Goal: Task Accomplishment & Management: Complete application form

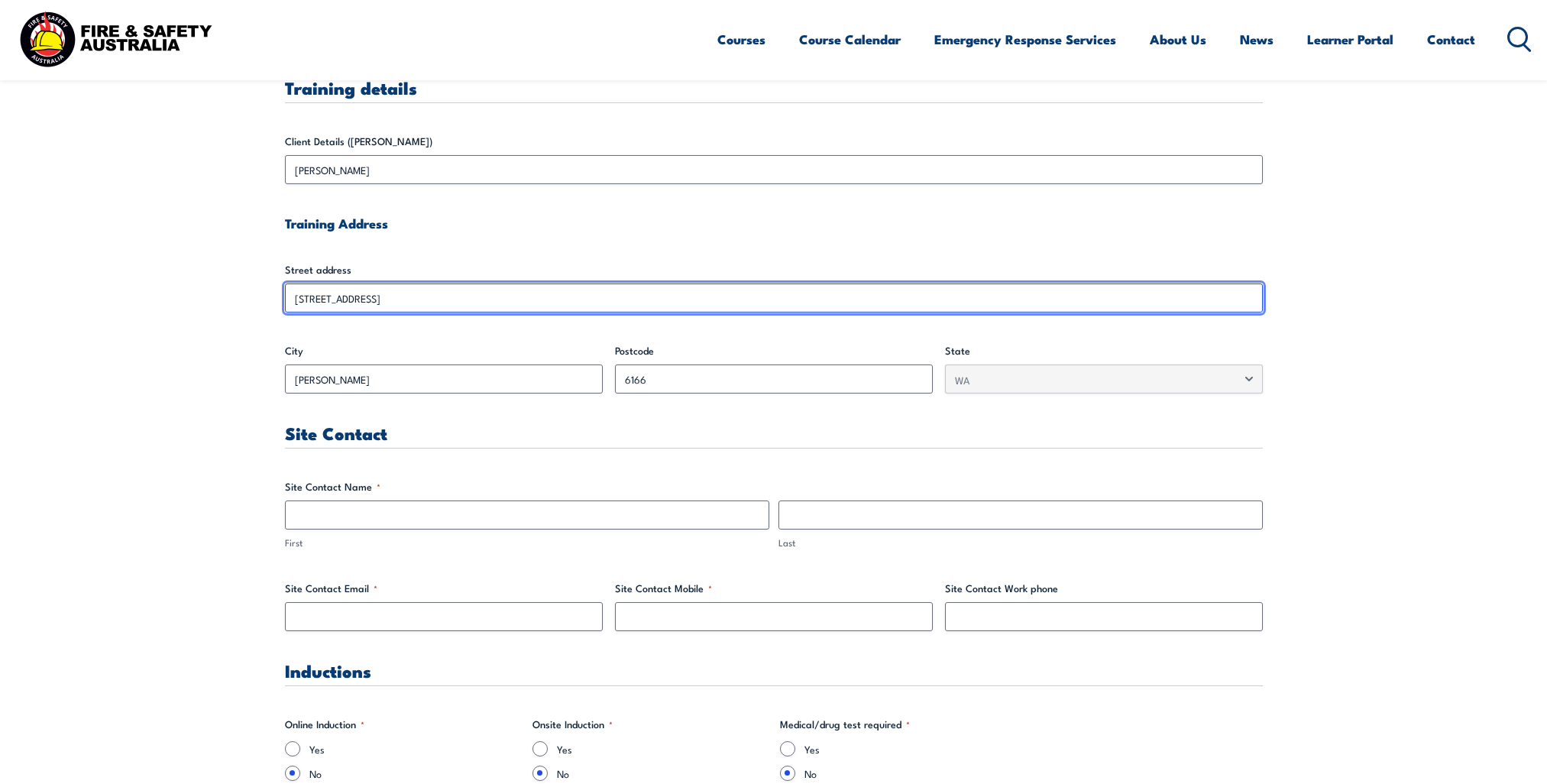
click at [411, 305] on input "[STREET_ADDRESS]" at bounding box center [774, 298] width 977 height 29
click at [411, 292] on input "[STREET_ADDRESS]" at bounding box center [774, 298] width 977 height 29
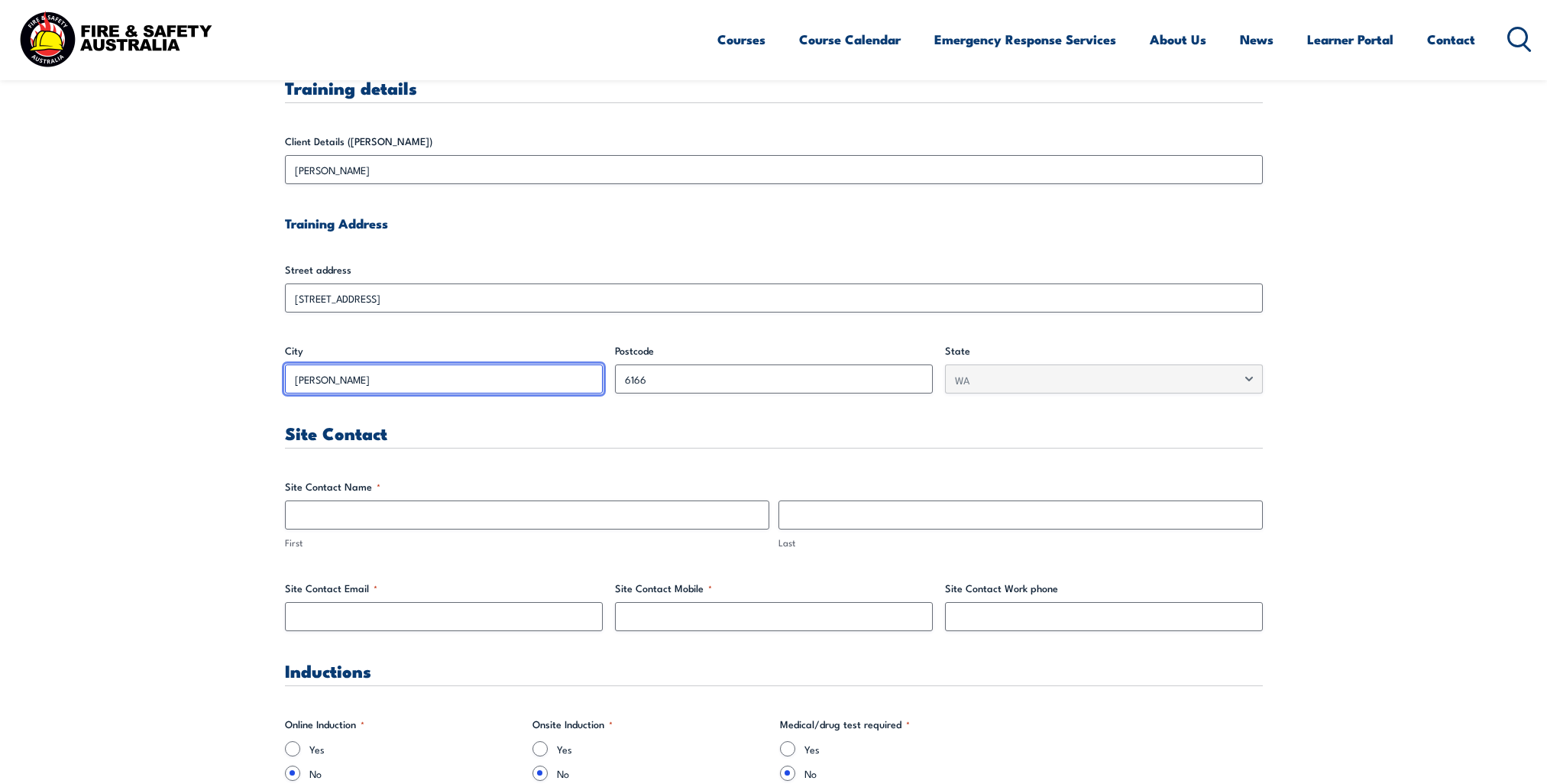
click at [380, 372] on input "[PERSON_NAME]" at bounding box center [444, 378] width 317 height 29
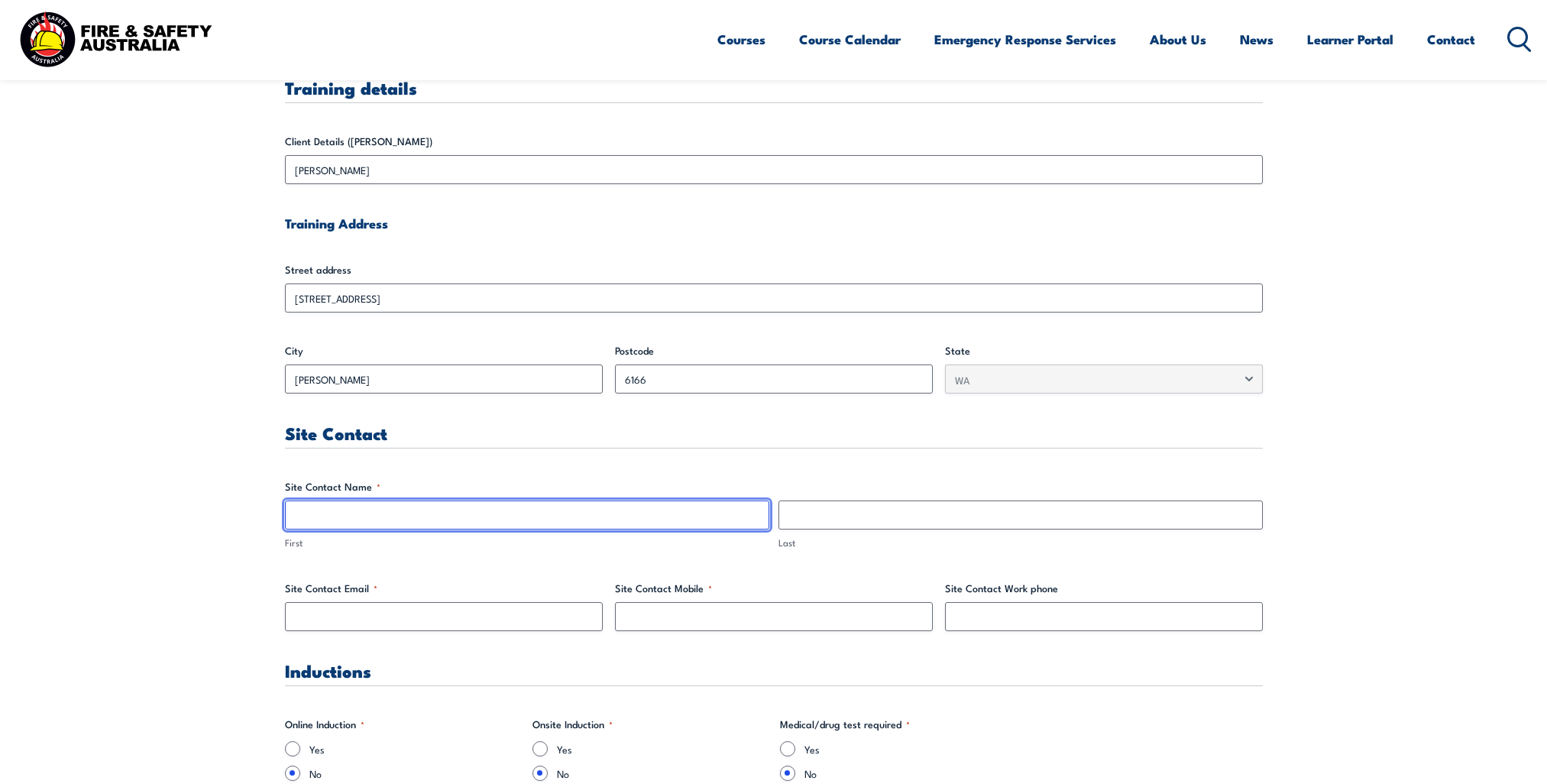
click at [369, 517] on input "First" at bounding box center [527, 515] width 484 height 29
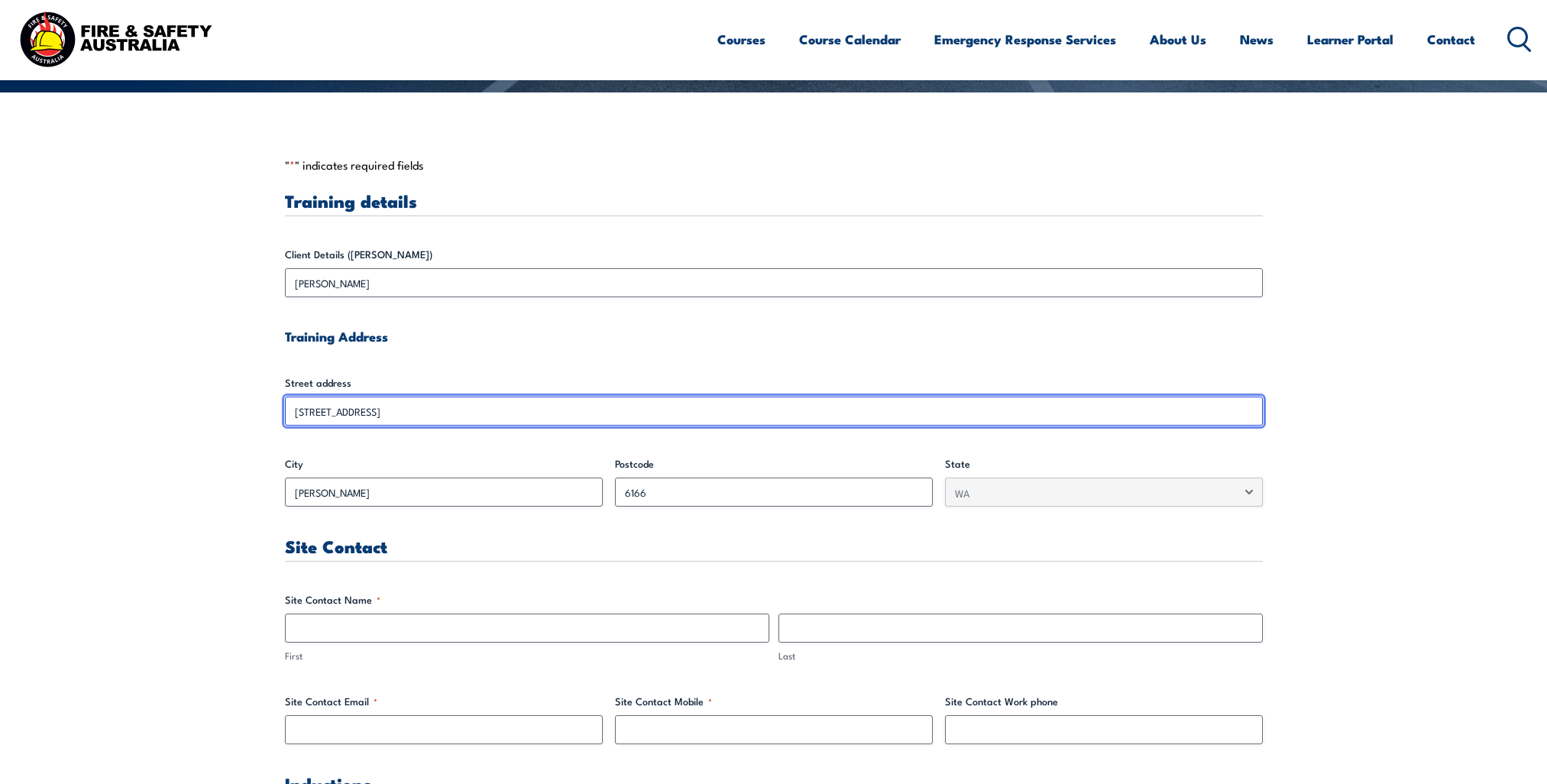
click at [367, 425] on input "[STREET_ADDRESS]" at bounding box center [774, 410] width 977 height 29
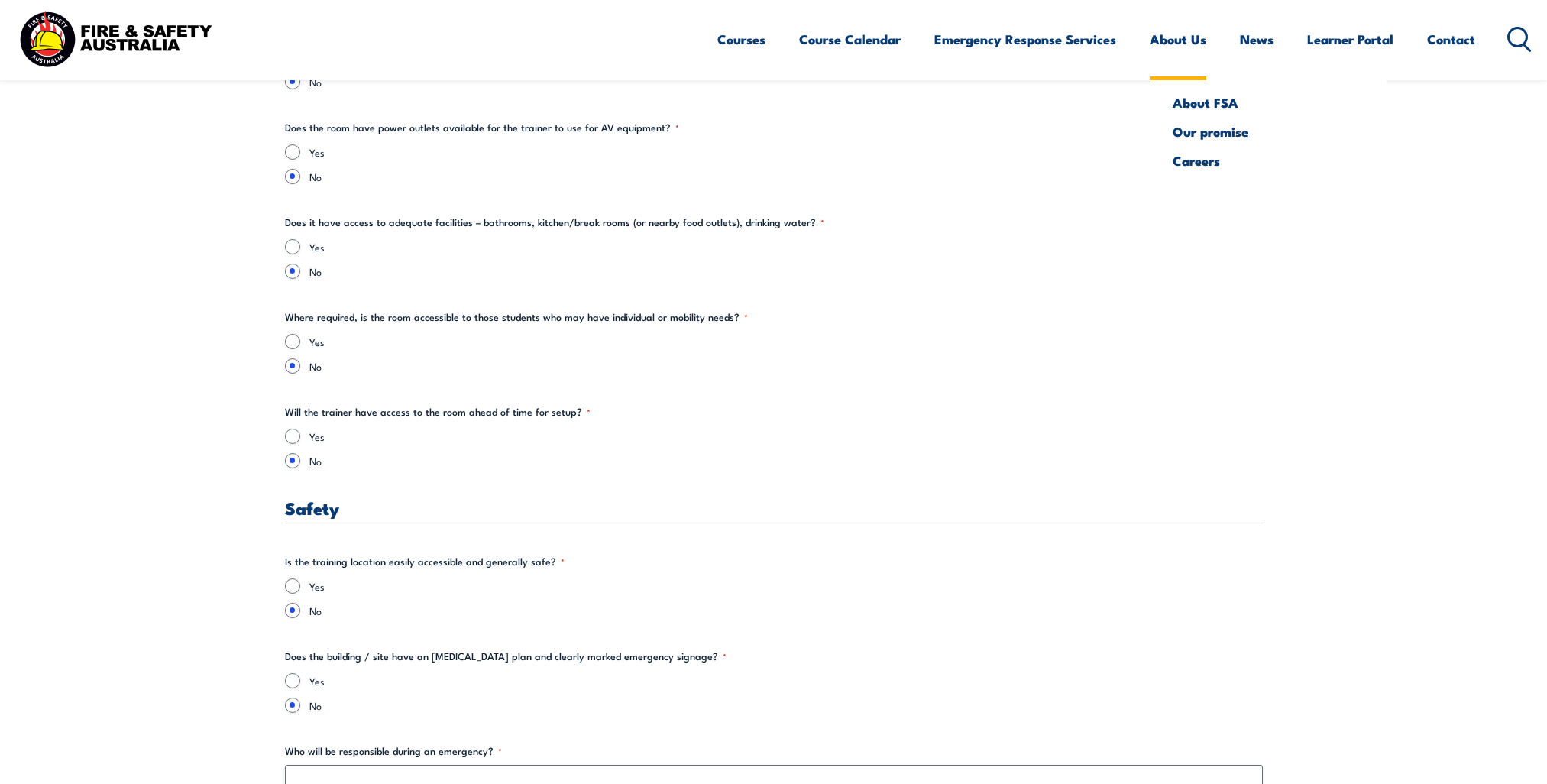
scroll to position [1146, 0]
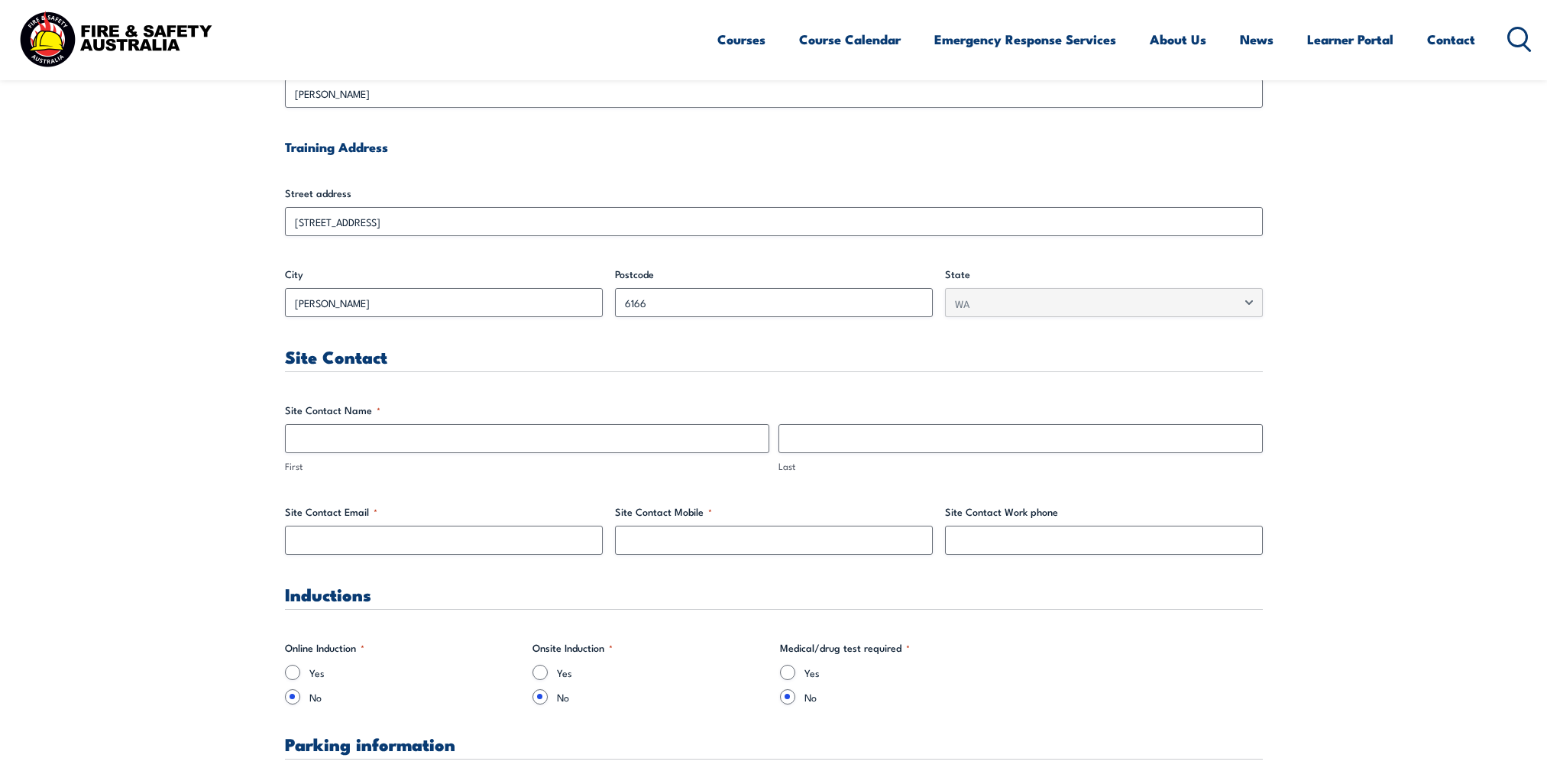
scroll to position [611, 0]
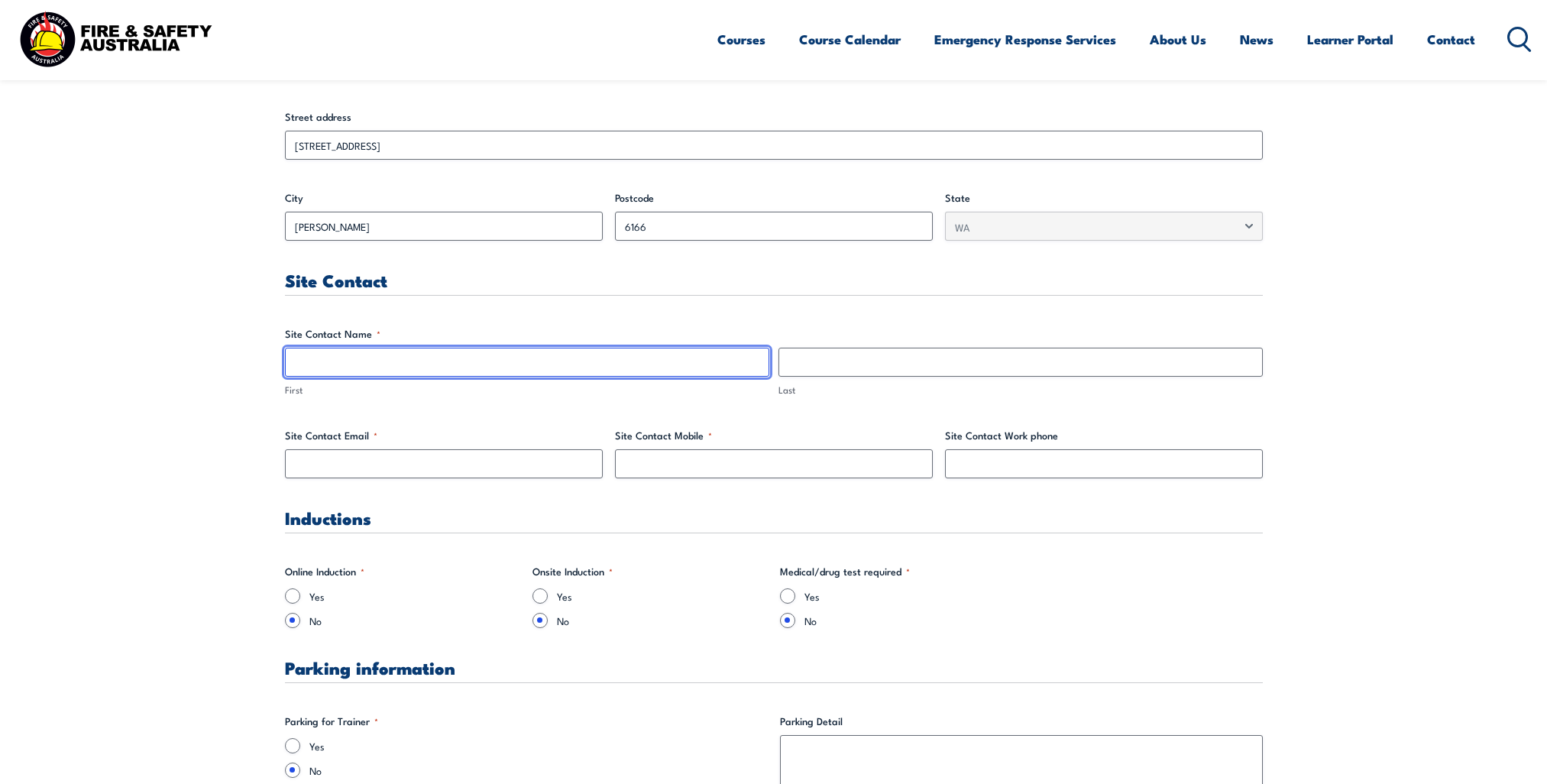
click at [366, 372] on input "First" at bounding box center [527, 362] width 484 height 29
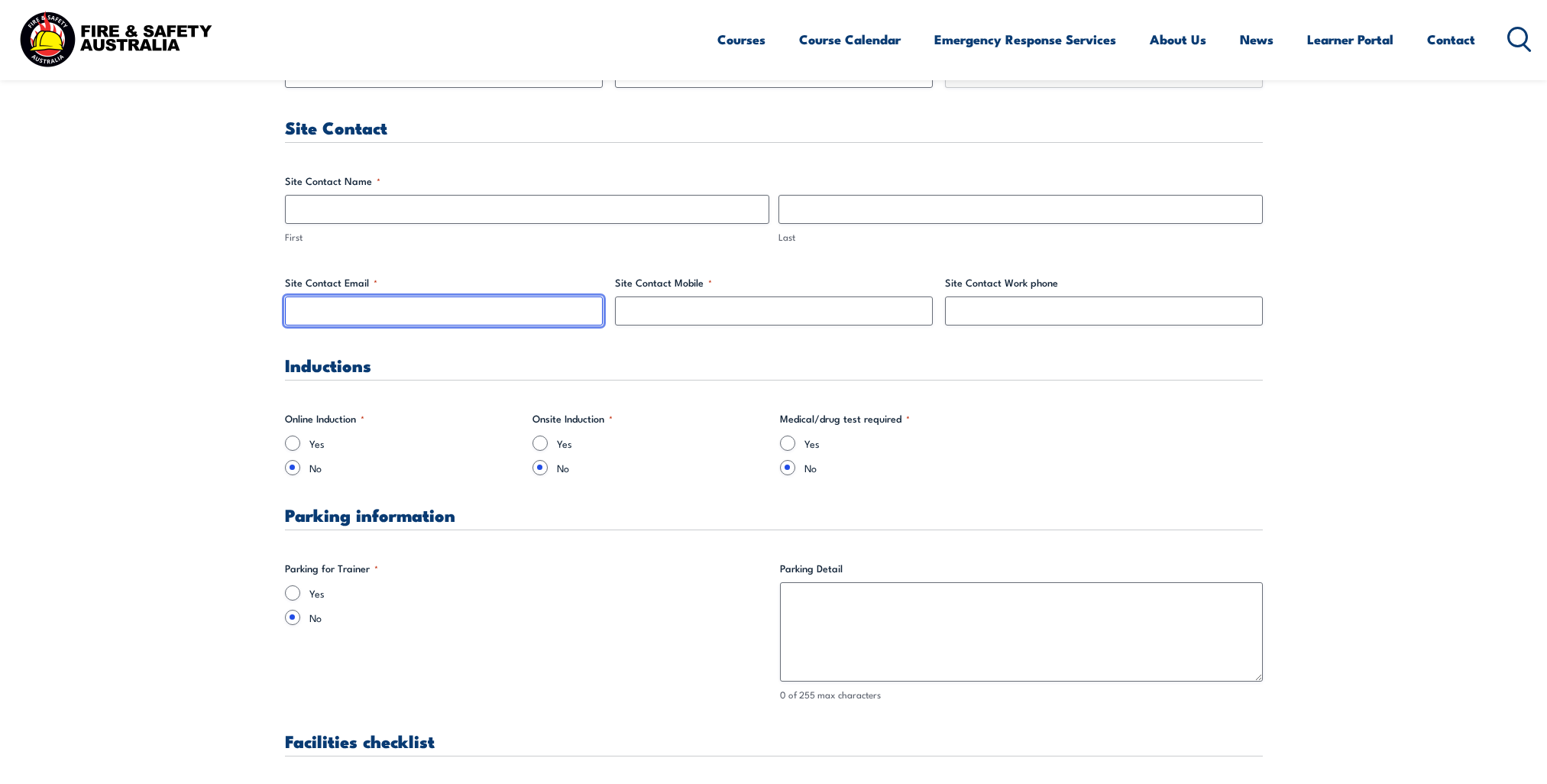
click at [461, 315] on input "Site Contact Email *" at bounding box center [444, 310] width 317 height 29
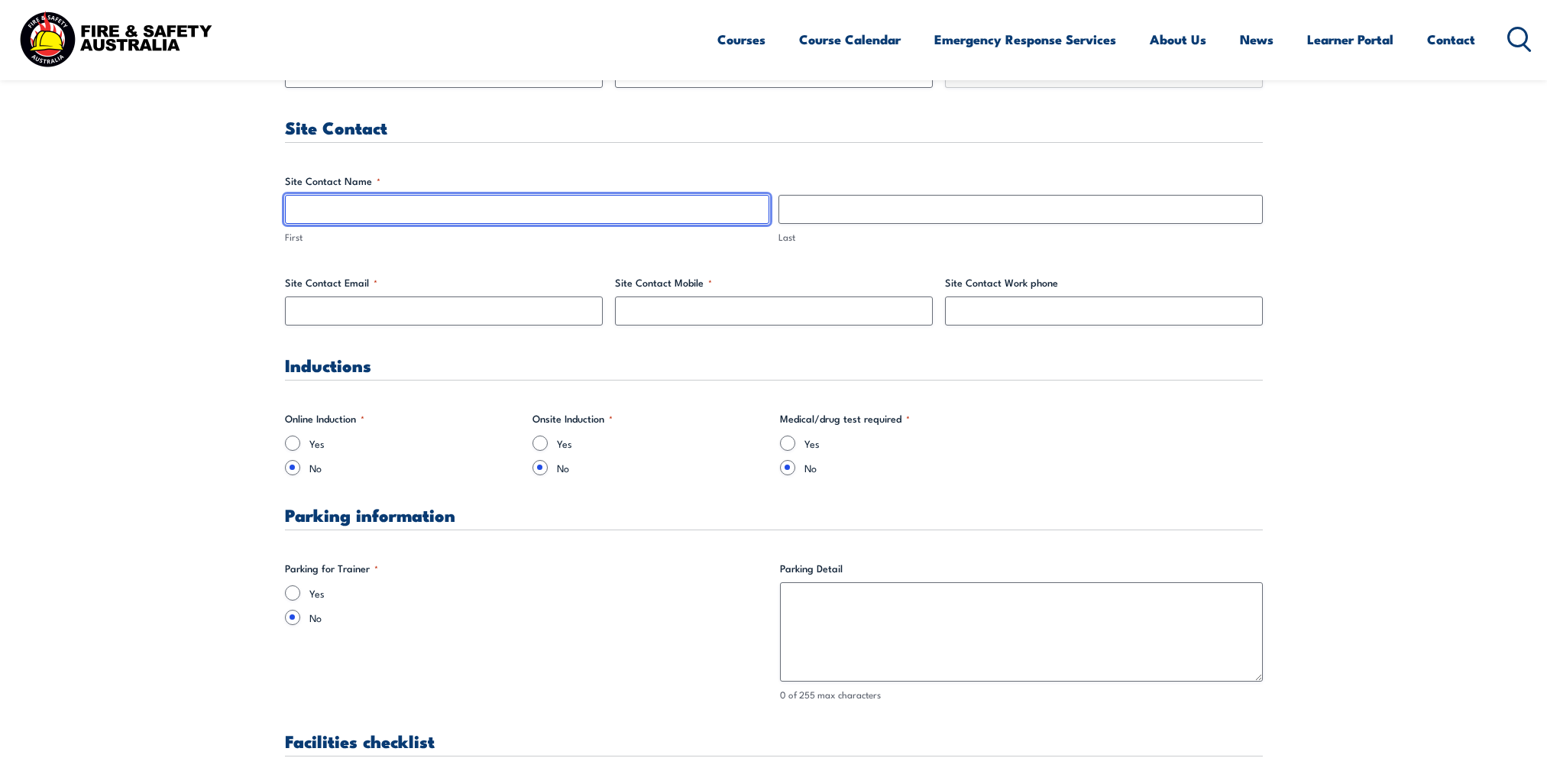
click at [428, 205] on input "First" at bounding box center [527, 210] width 484 height 29
type input "Rhys"
type input "Pelliccione"
type input "rhys.pelliccione@asc.com.au"
type input "0478136999"
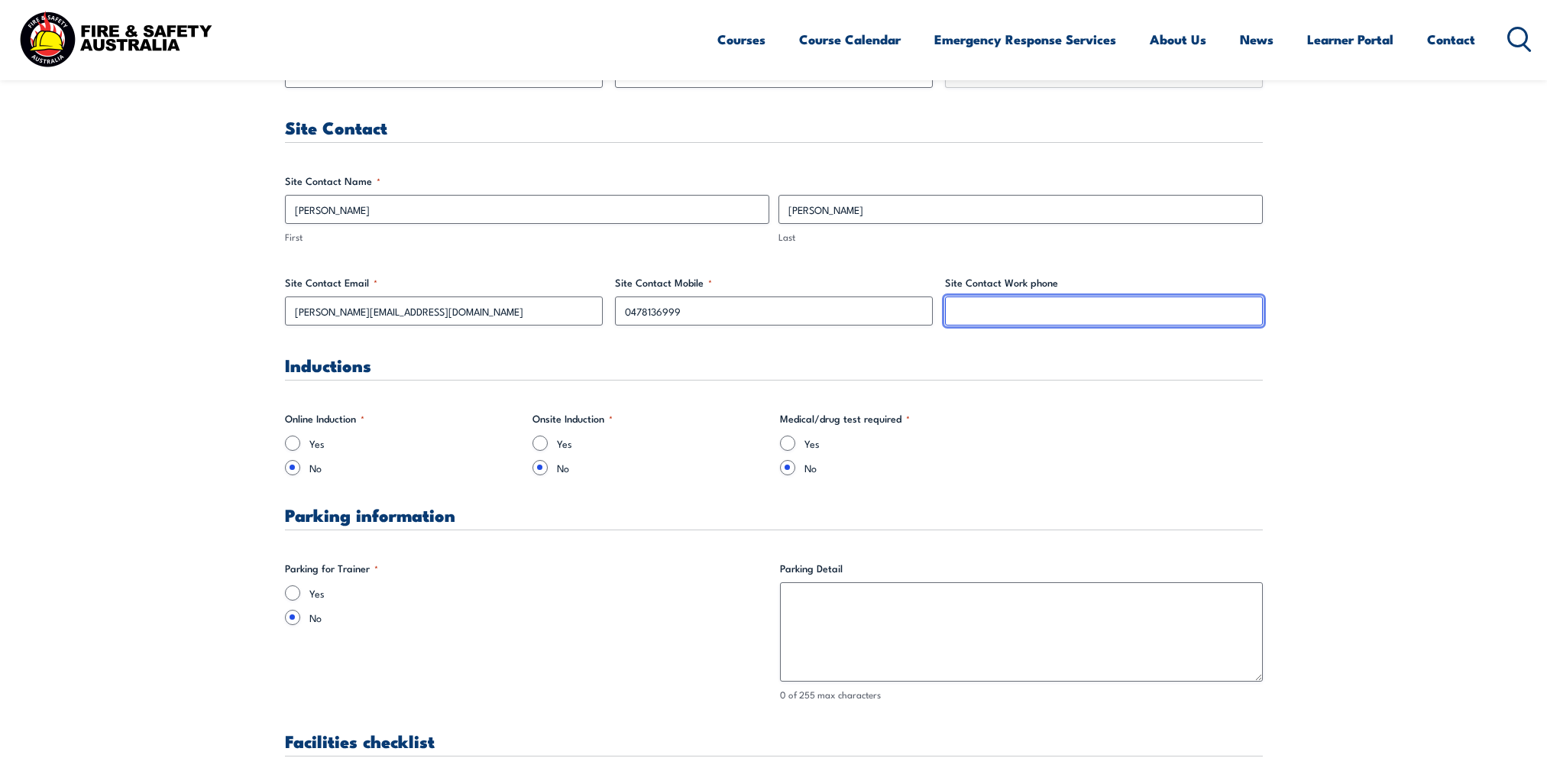
click at [1057, 310] on input "Site Contact Work phone" at bounding box center [1103, 310] width 317 height 29
type input "0478136999"
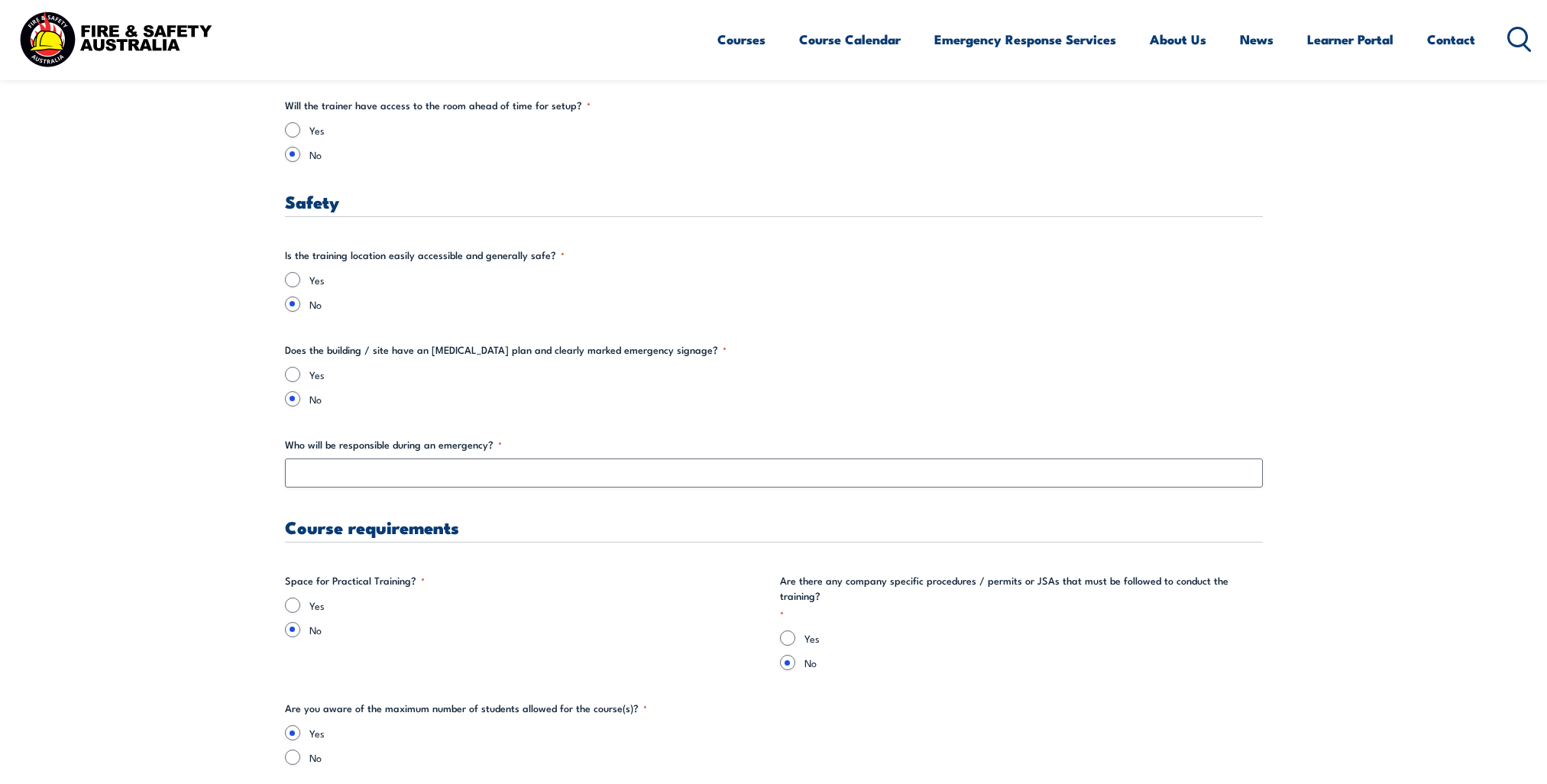
scroll to position [2597, 0]
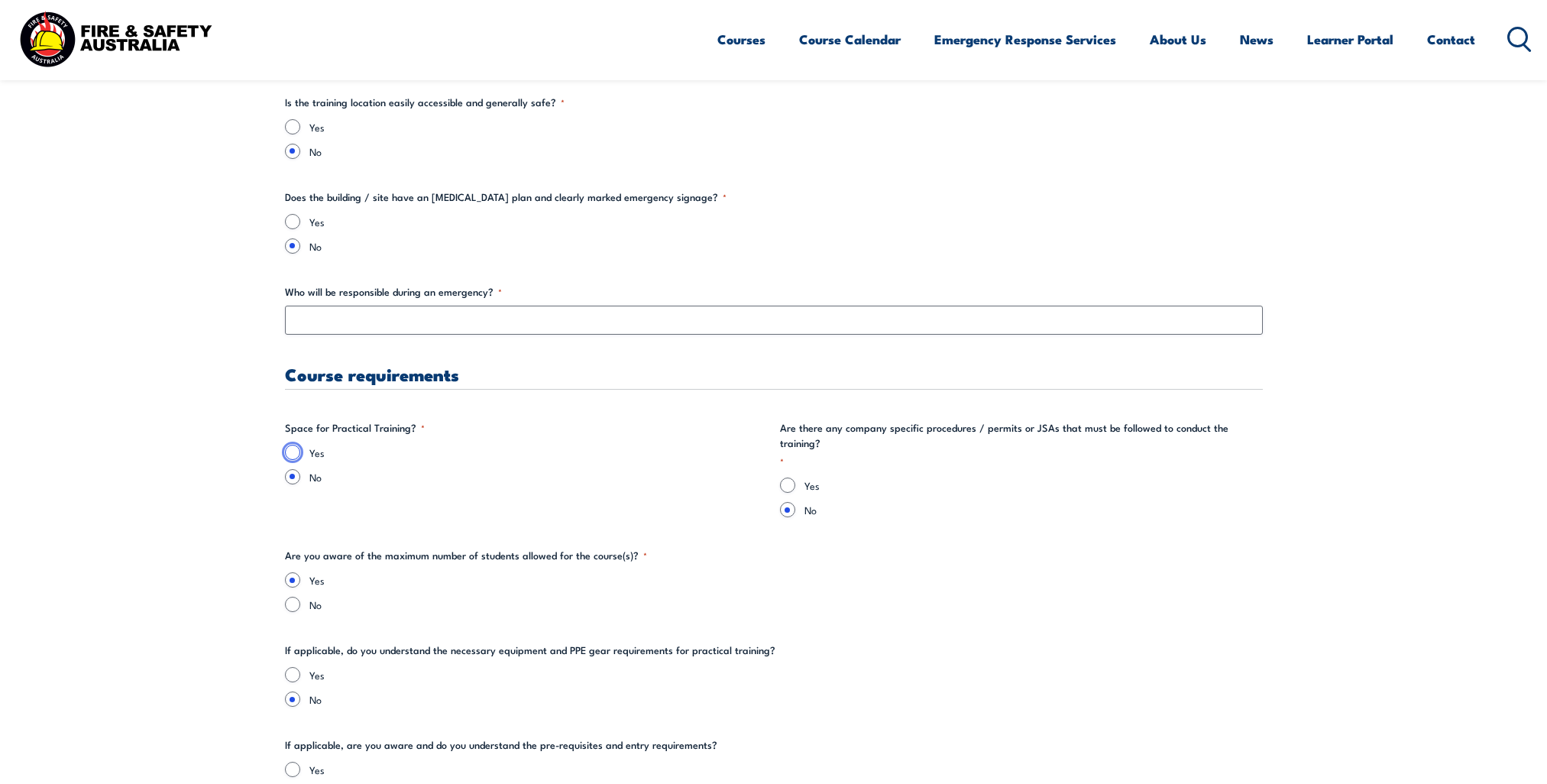
click at [290, 450] on input "Yes" at bounding box center [293, 452] width 16 height 16
radio input "true"
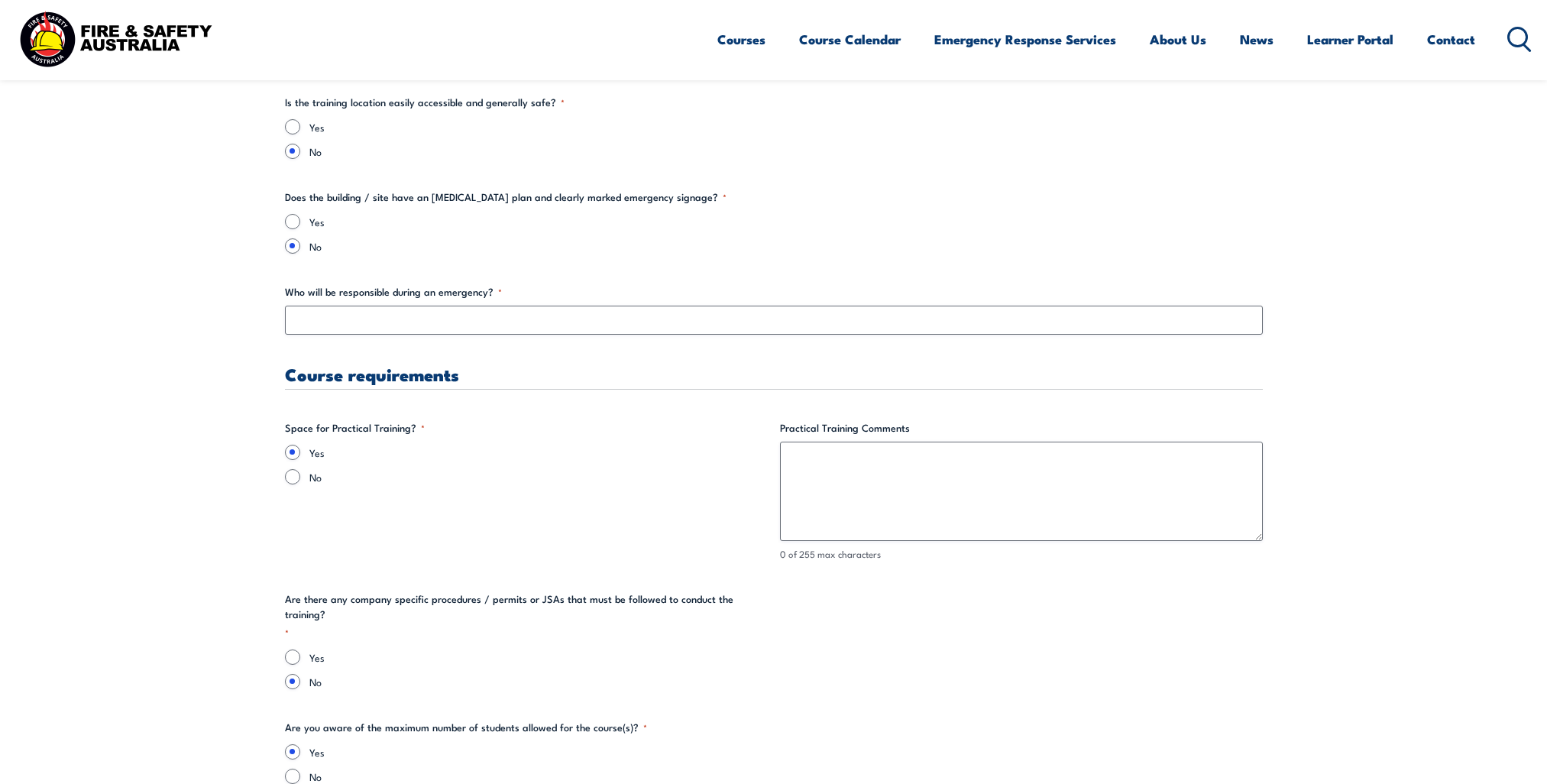
click at [280, 478] on section "" * " indicates required fields Training details Client Details (Booker) Rhys P…" at bounding box center [774, 162] width 1547 height 4645
click at [285, 475] on input "No" at bounding box center [293, 476] width 16 height 16
radio input "true"
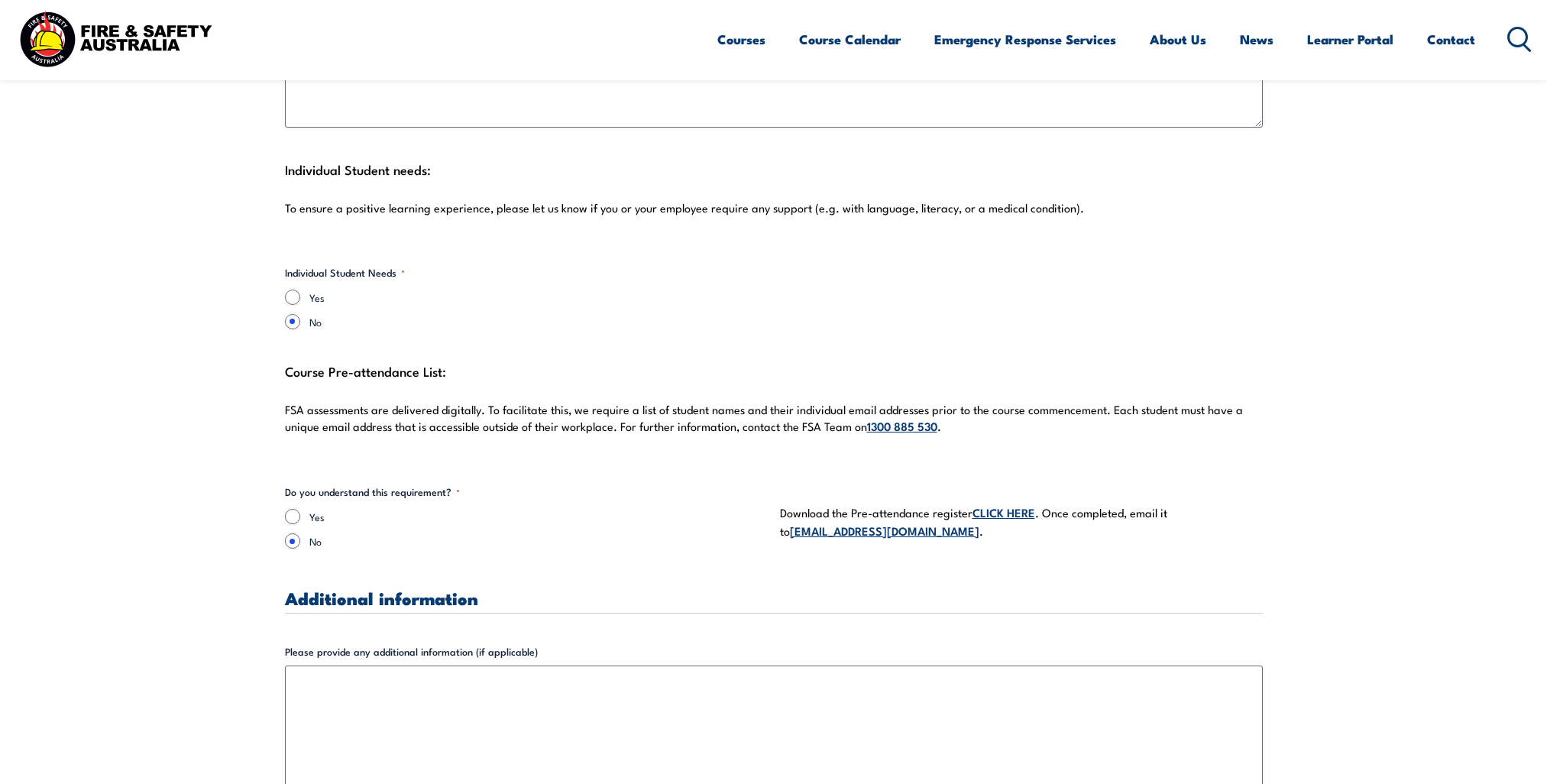
scroll to position [3896, 0]
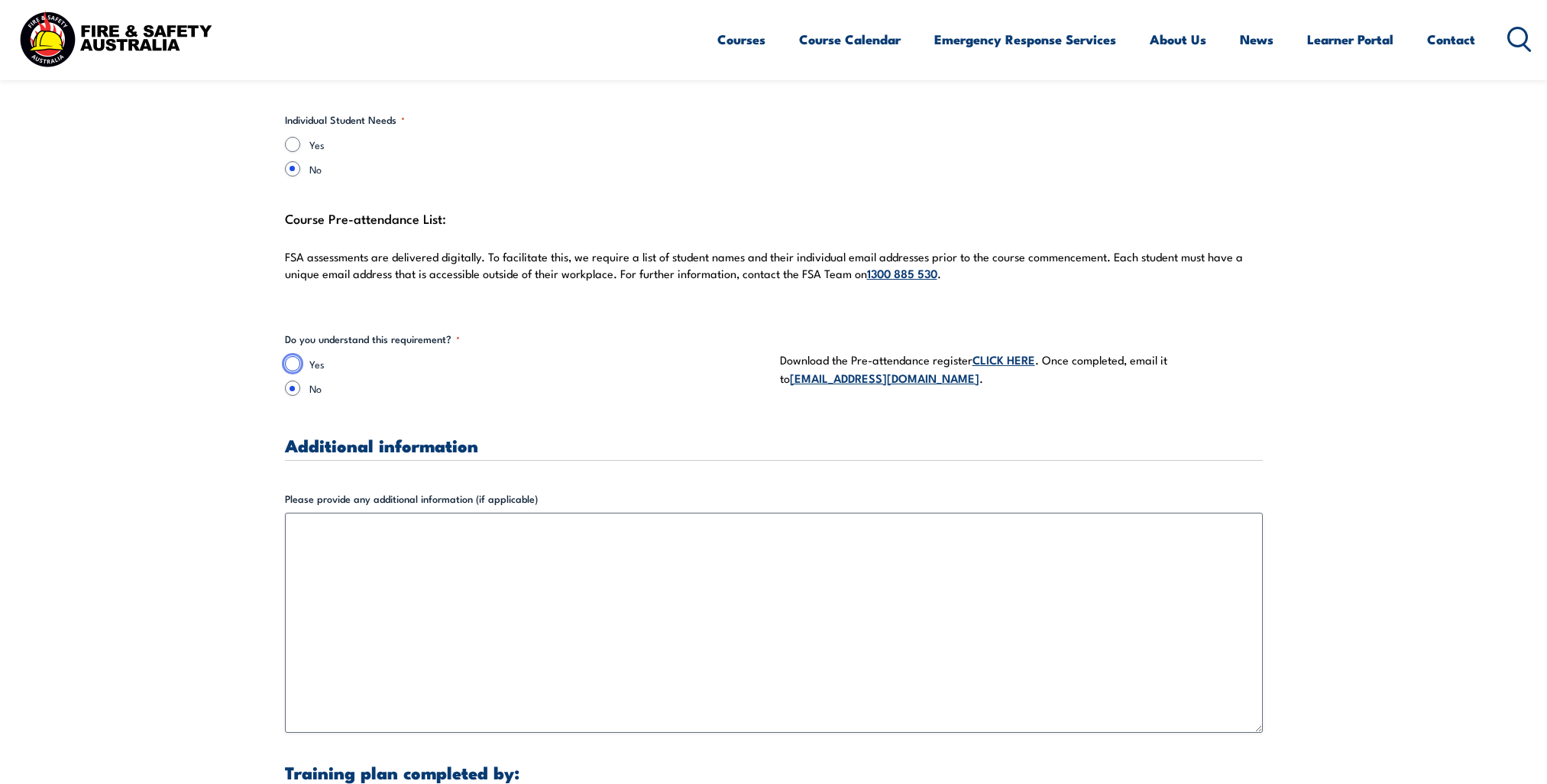
click at [296, 356] on input "Yes" at bounding box center [293, 364] width 16 height 16
radio input "true"
click at [465, 357] on div "Yes No" at bounding box center [526, 376] width 482 height 40
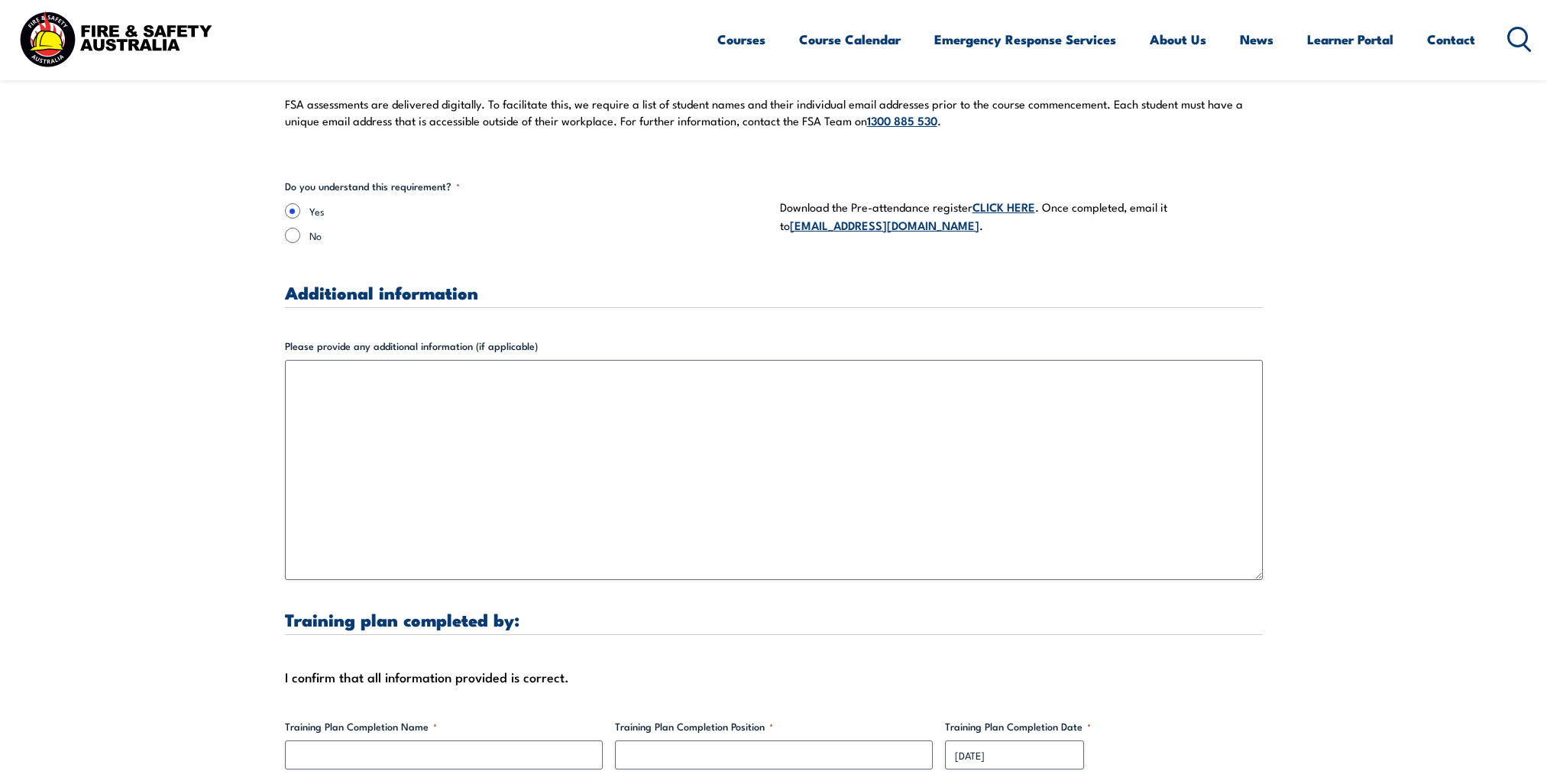
scroll to position [4430, 0]
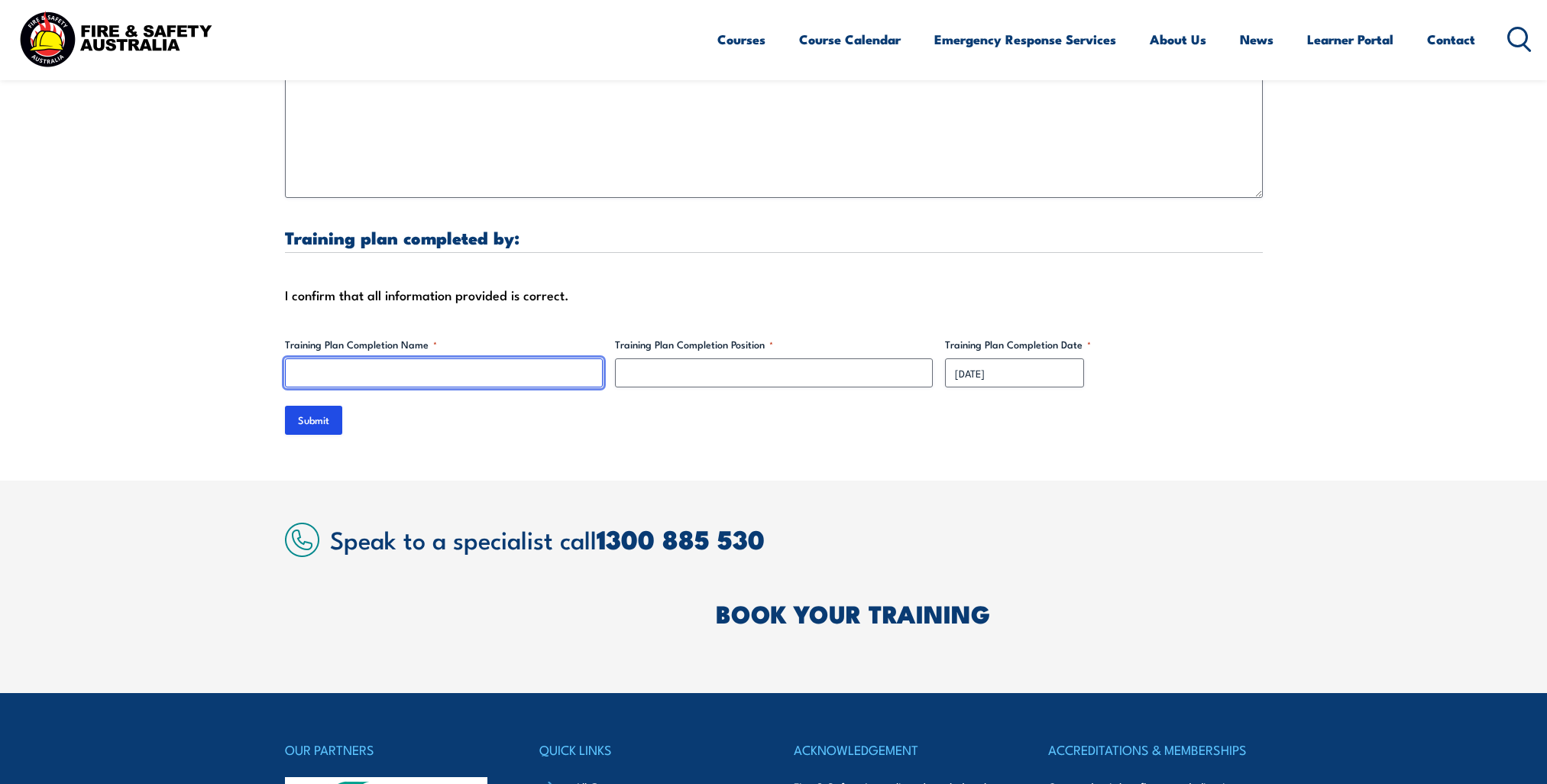
click at [463, 358] on input "Training Plan Completion Name *" at bounding box center [444, 373] width 317 height 29
type input "[PERSON_NAME]"
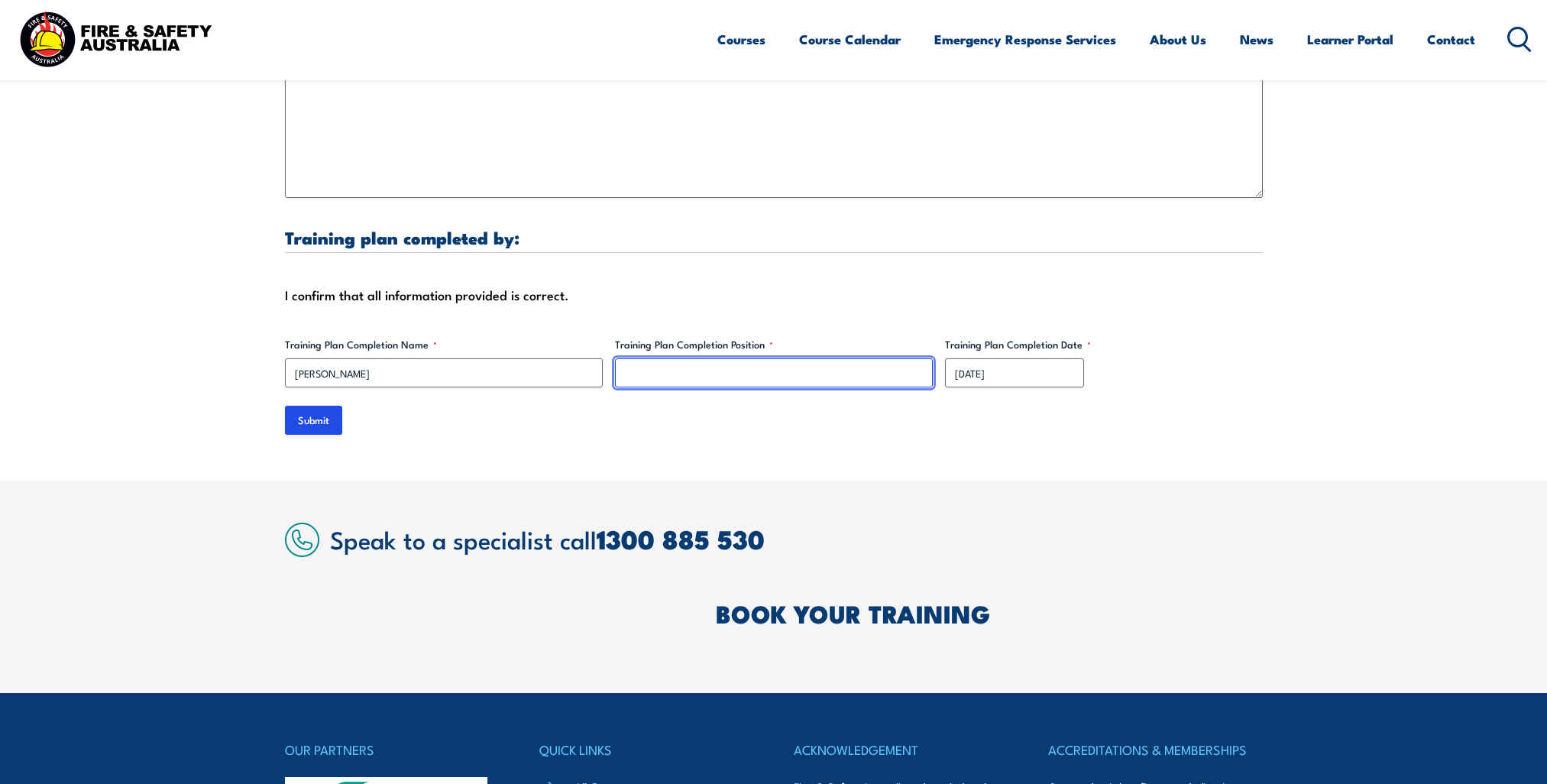
click at [734, 369] on input "Training Plan Completion Position *" at bounding box center [774, 373] width 317 height 29
type input "WHSE Grad"
click at [707, 406] on div "Submit" at bounding box center [774, 420] width 977 height 29
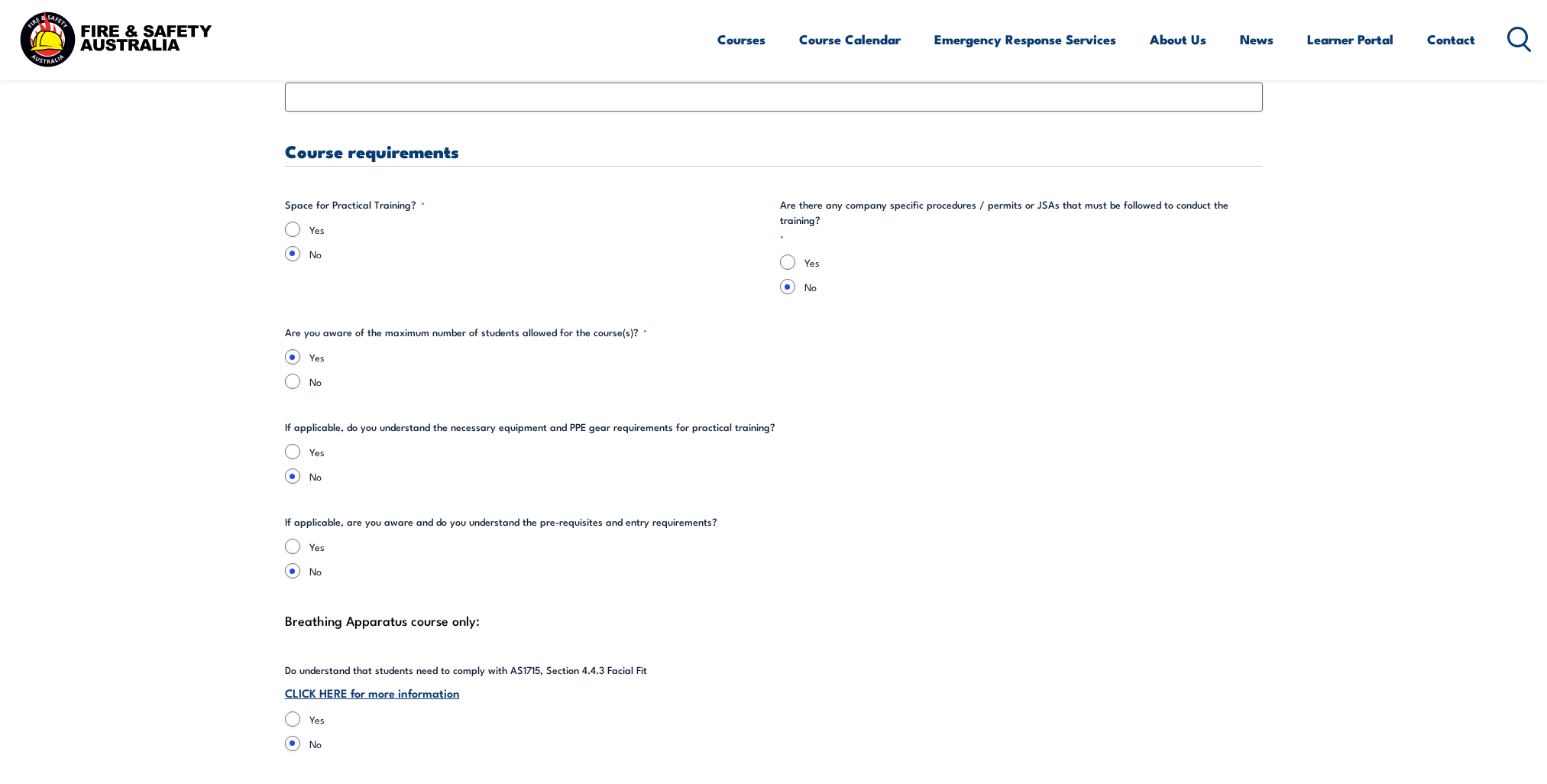
scroll to position [2826, 0]
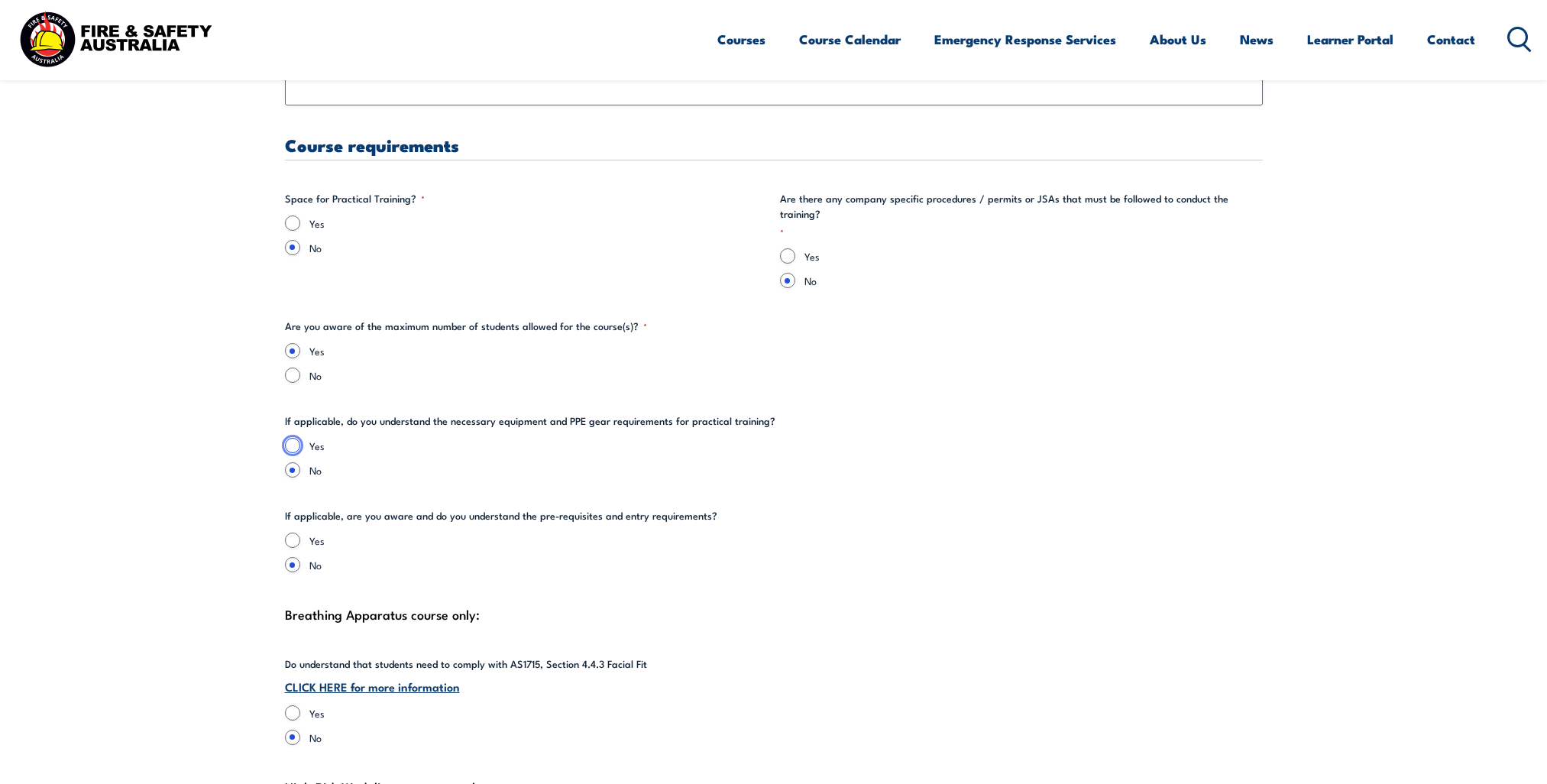
click at [295, 438] on input "Yes" at bounding box center [293, 445] width 16 height 16
radio input "true"
click at [294, 533] on input "Yes" at bounding box center [293, 540] width 16 height 16
radio input "true"
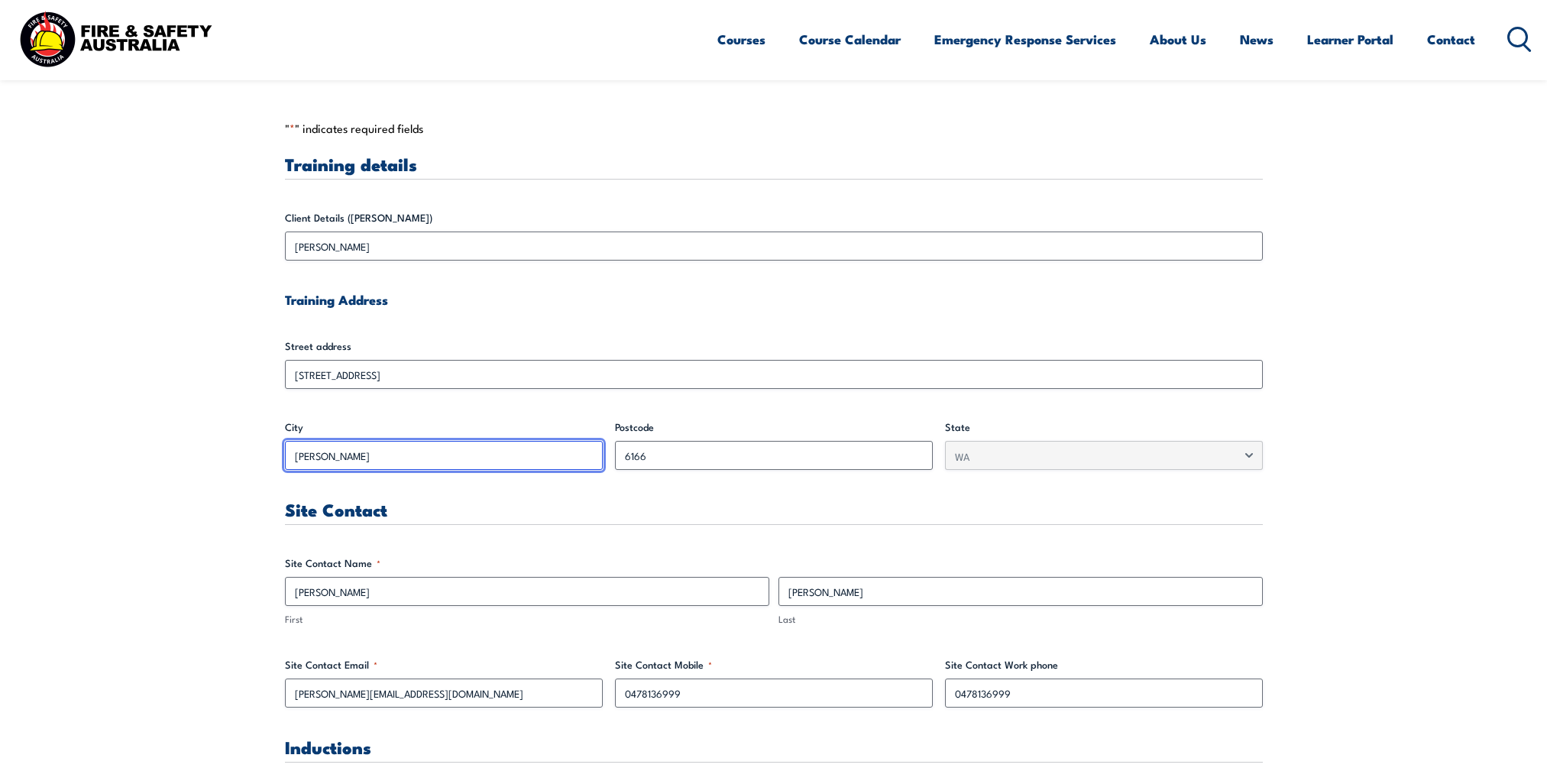
scroll to position [611, 0]
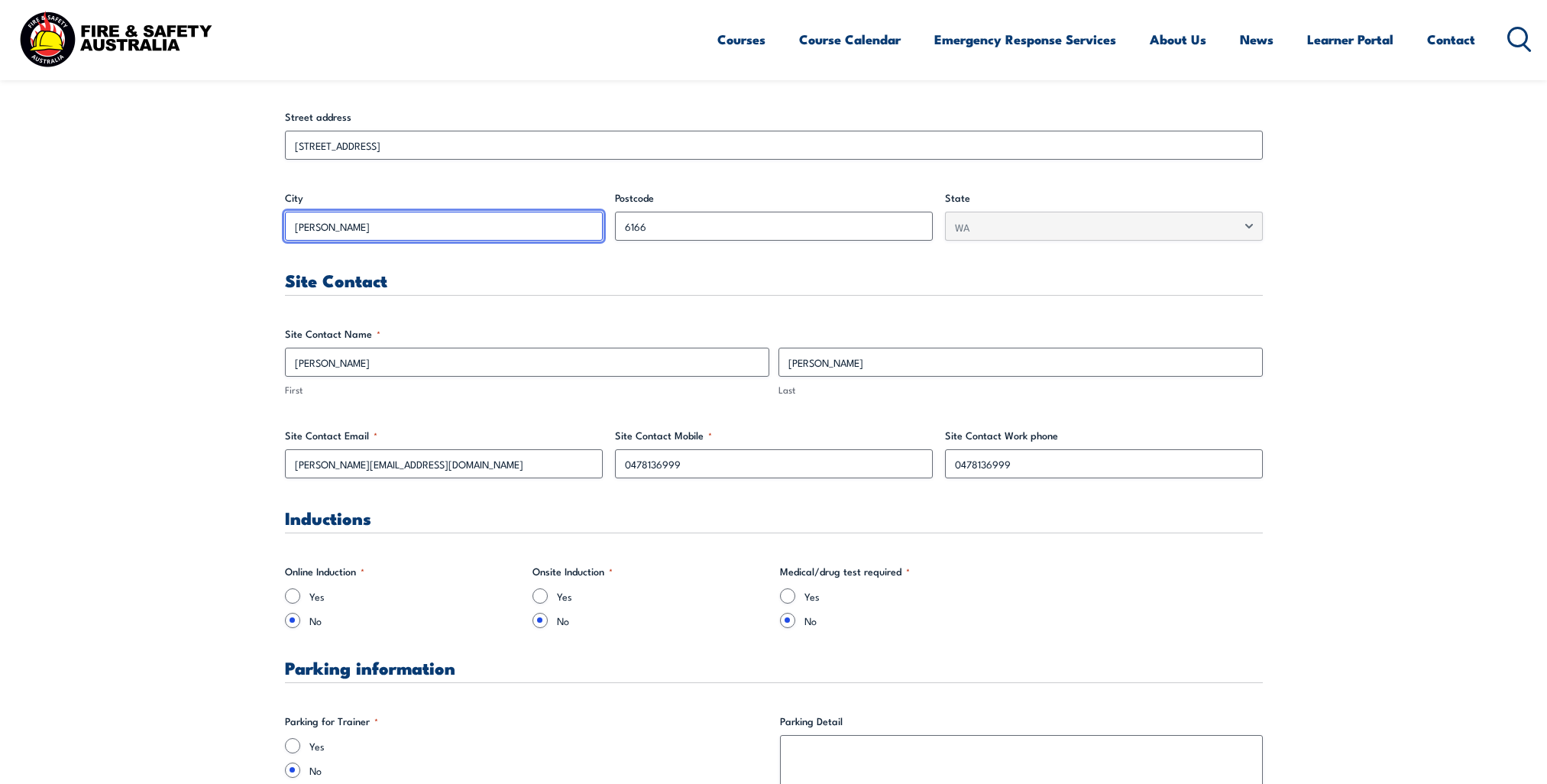
click at [445, 220] on input "[PERSON_NAME]" at bounding box center [444, 226] width 317 height 29
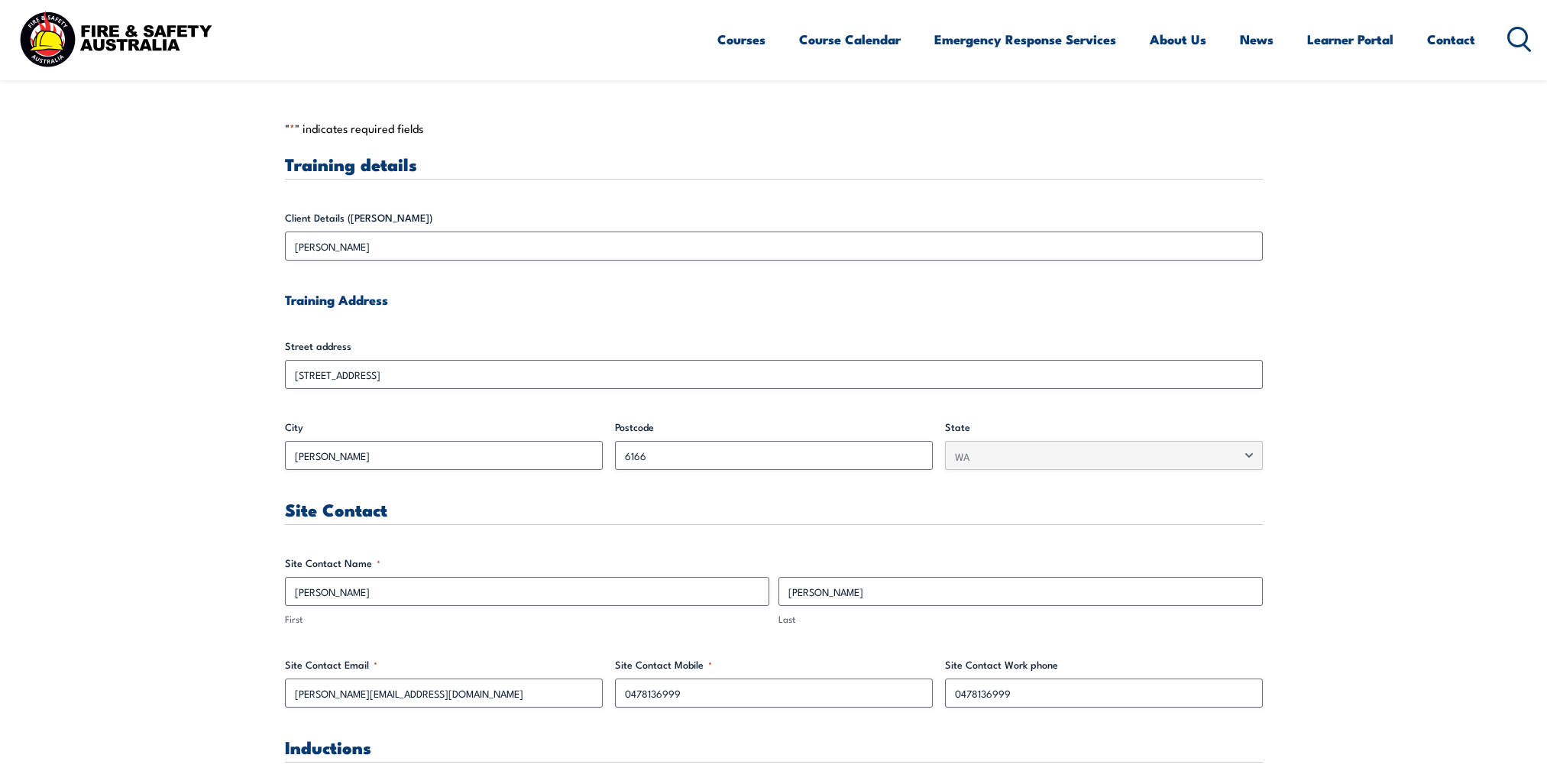
drag, startPoint x: 455, startPoint y: 252, endPoint x: 461, endPoint y: 264, distance: 13.4
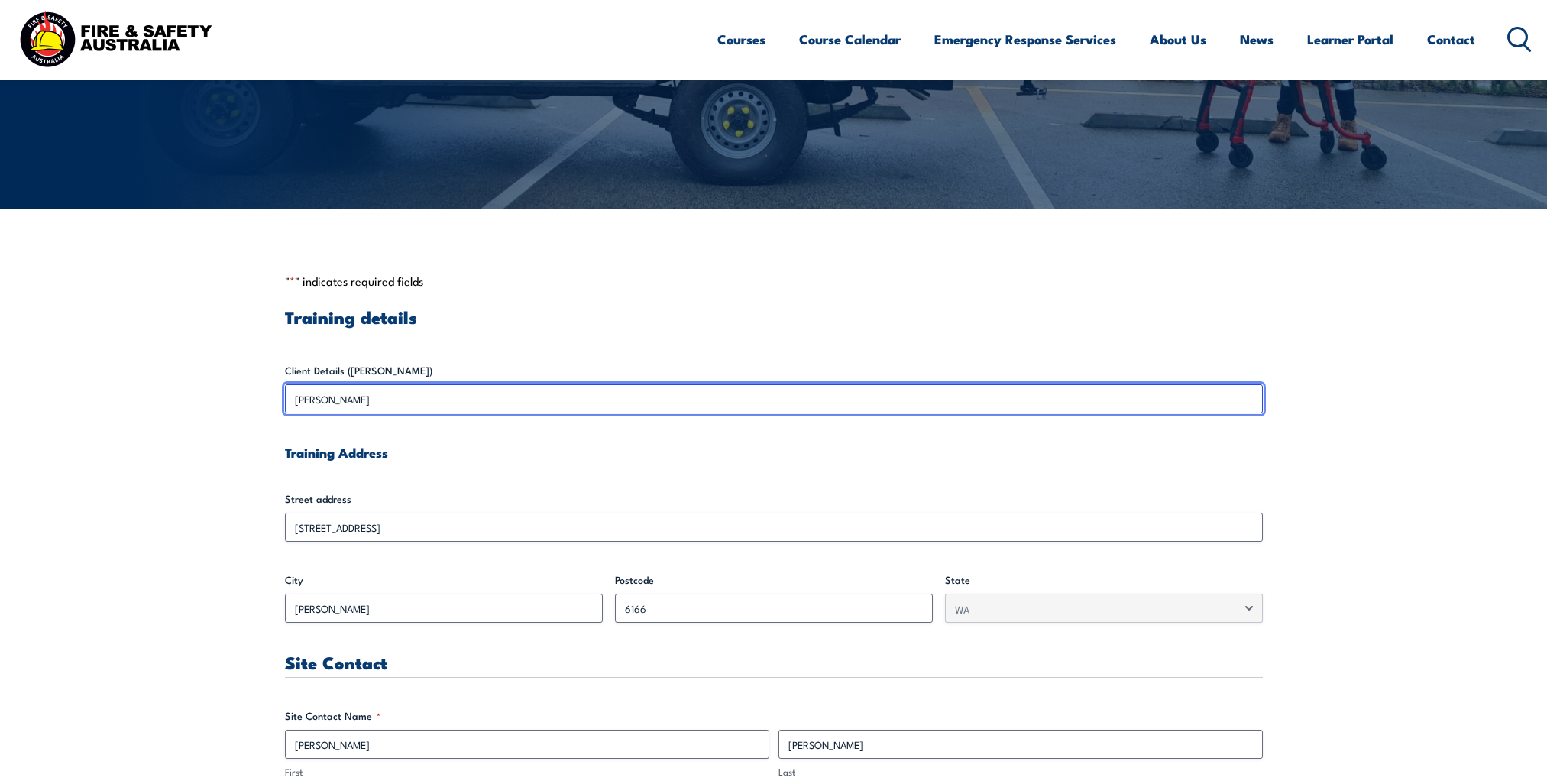
click at [404, 403] on input "[PERSON_NAME]" at bounding box center [774, 399] width 977 height 29
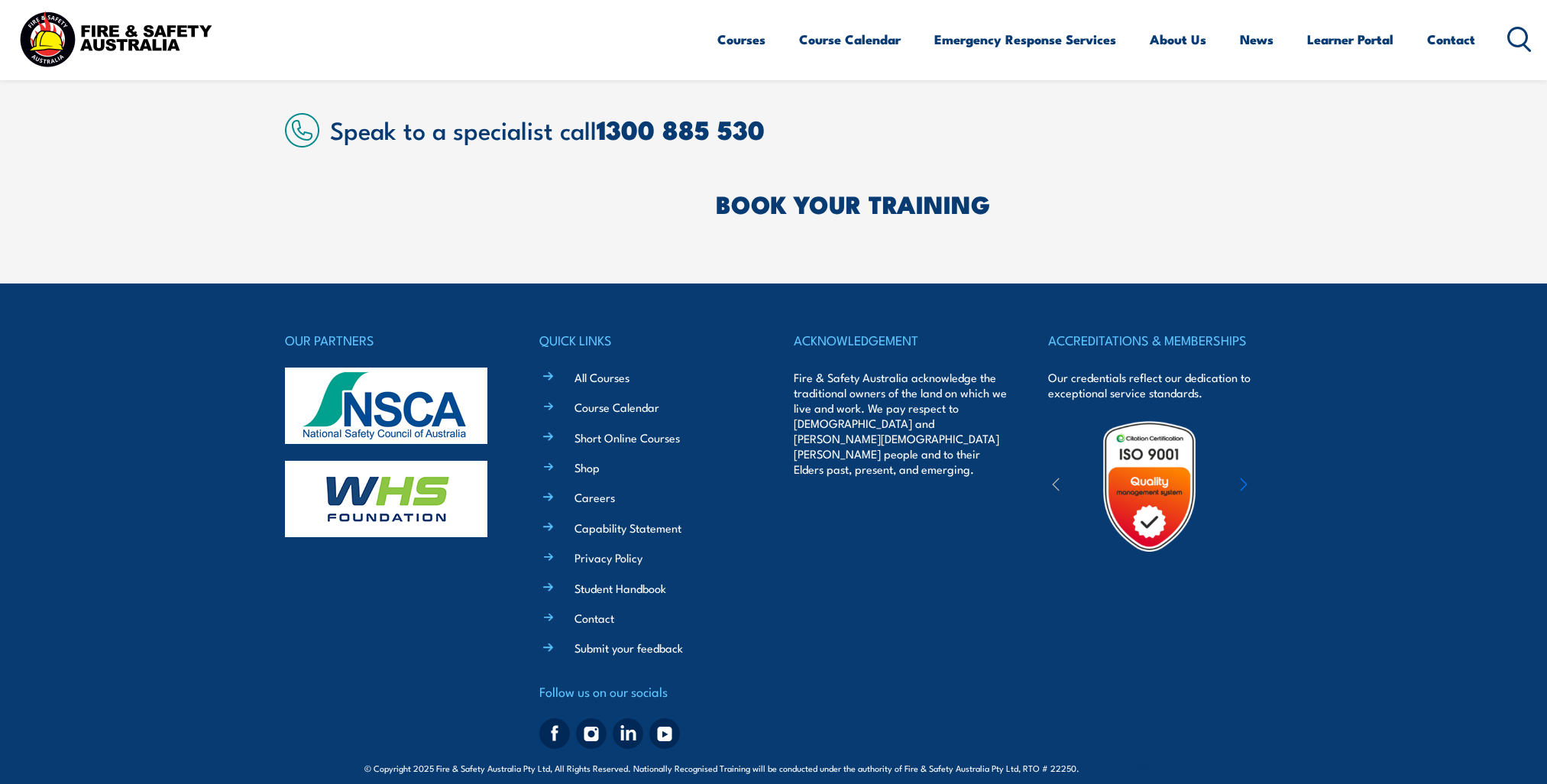
scroll to position [4459, 0]
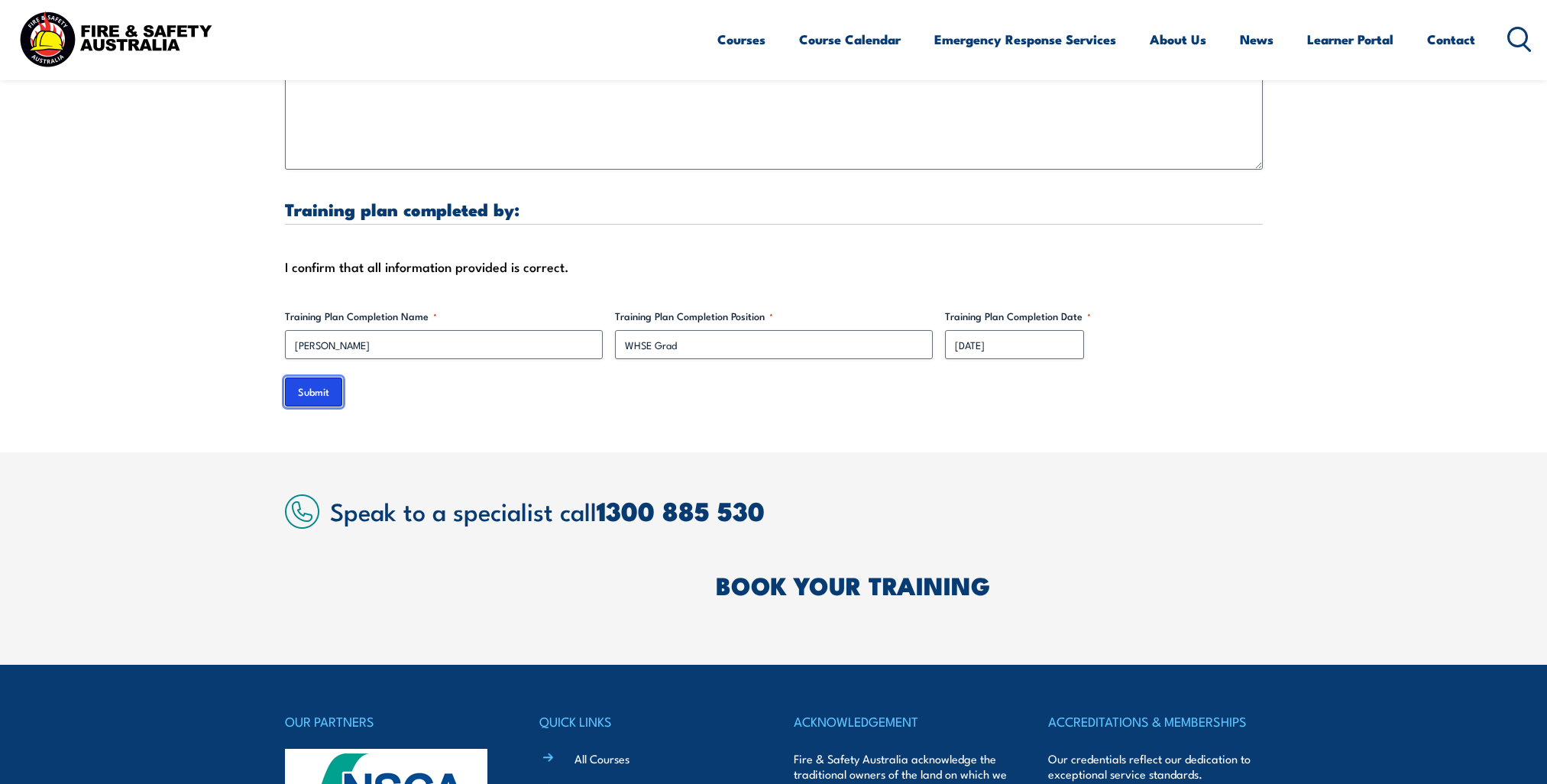
click at [312, 377] on input "Submit" at bounding box center [313, 392] width 57 height 29
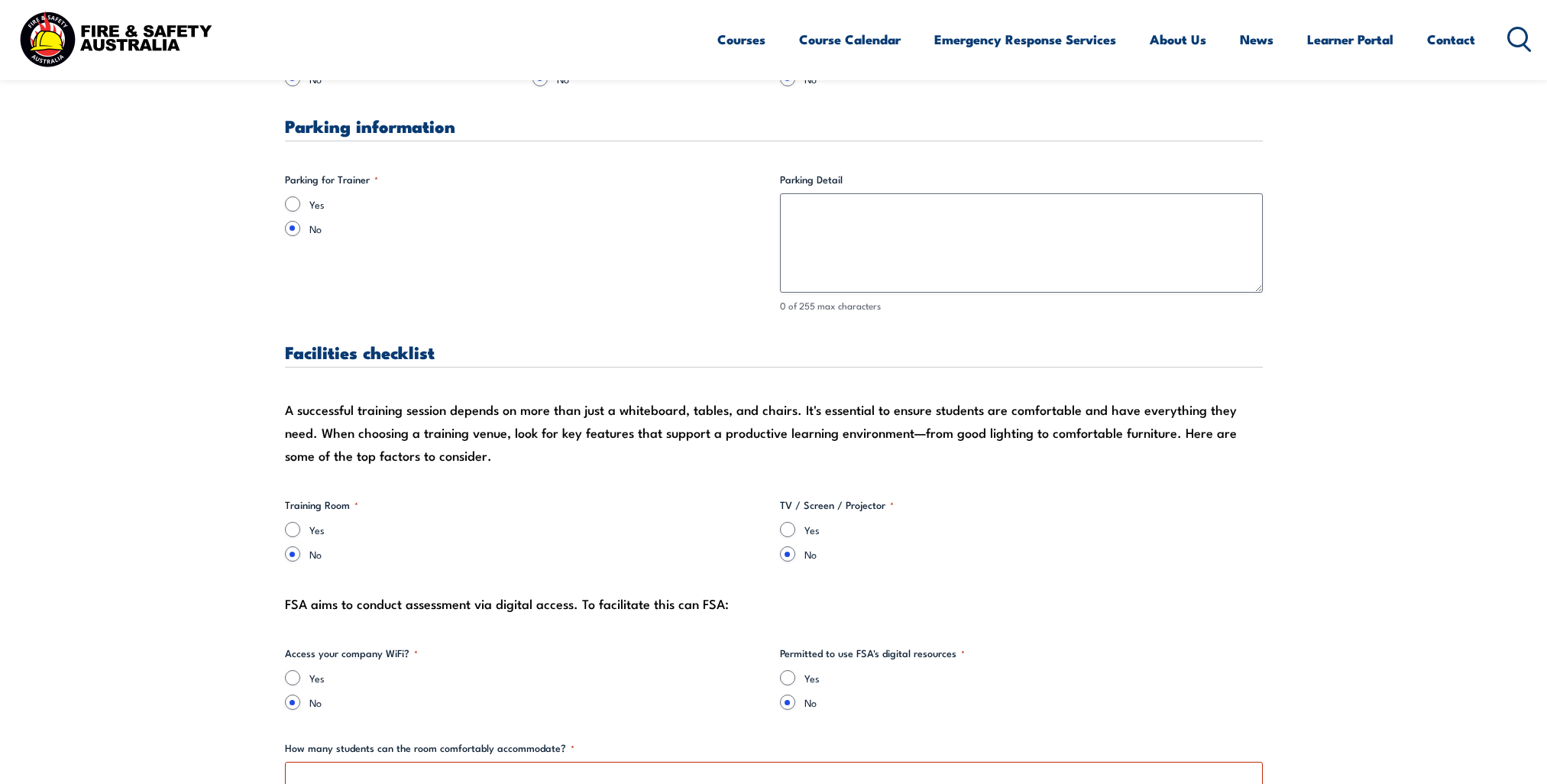
scroll to position [1451, 0]
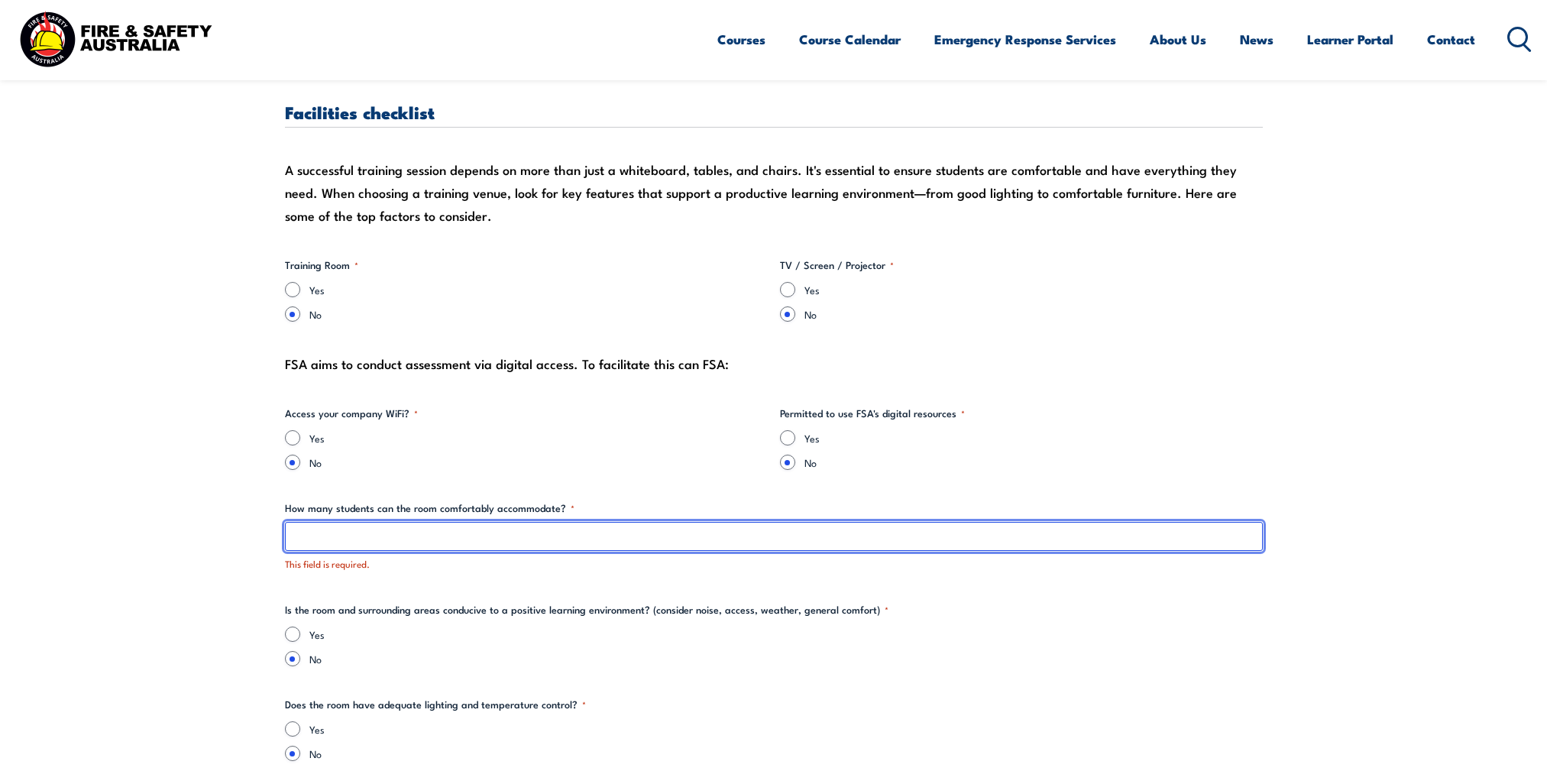
click at [333, 542] on input "How many students can the room comfortably accommodate? *" at bounding box center [774, 537] width 977 height 29
type input "15"
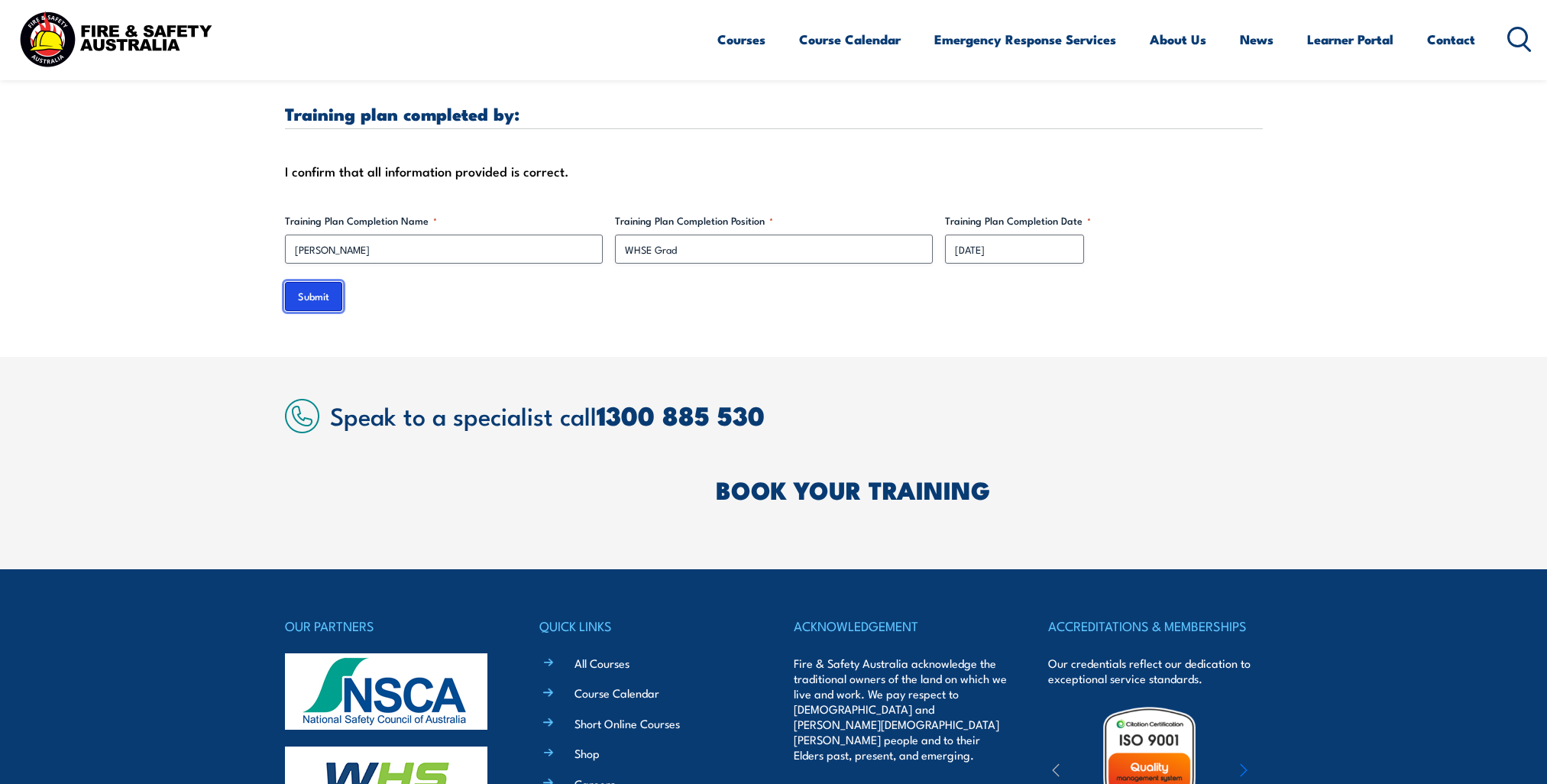
click at [327, 281] on input "Submit" at bounding box center [313, 296] width 57 height 29
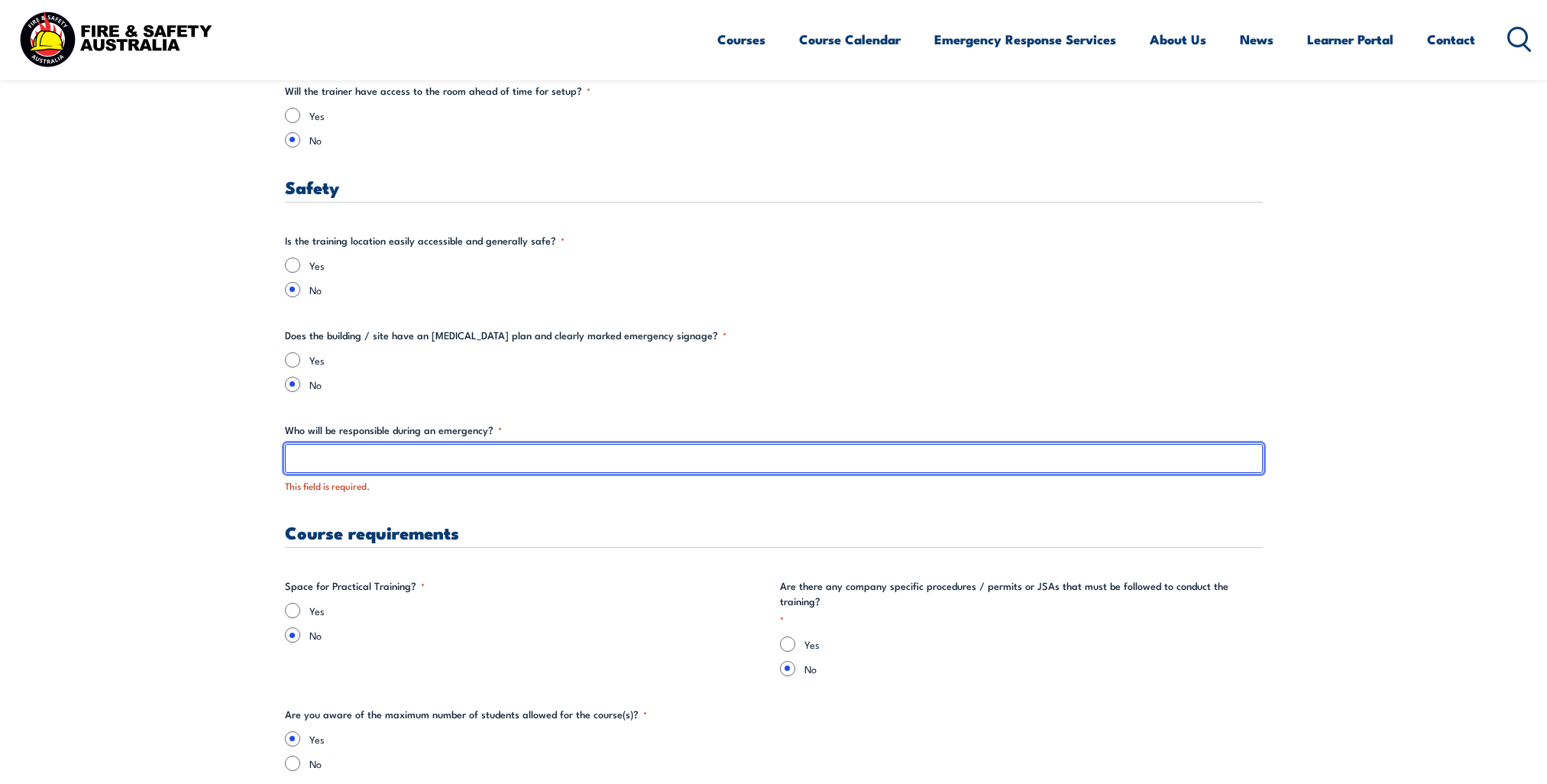
click at [502, 446] on input "Who will be responsible during an emergency? *" at bounding box center [774, 458] width 977 height 29
type input "E"
type input "ERG/WHSE"
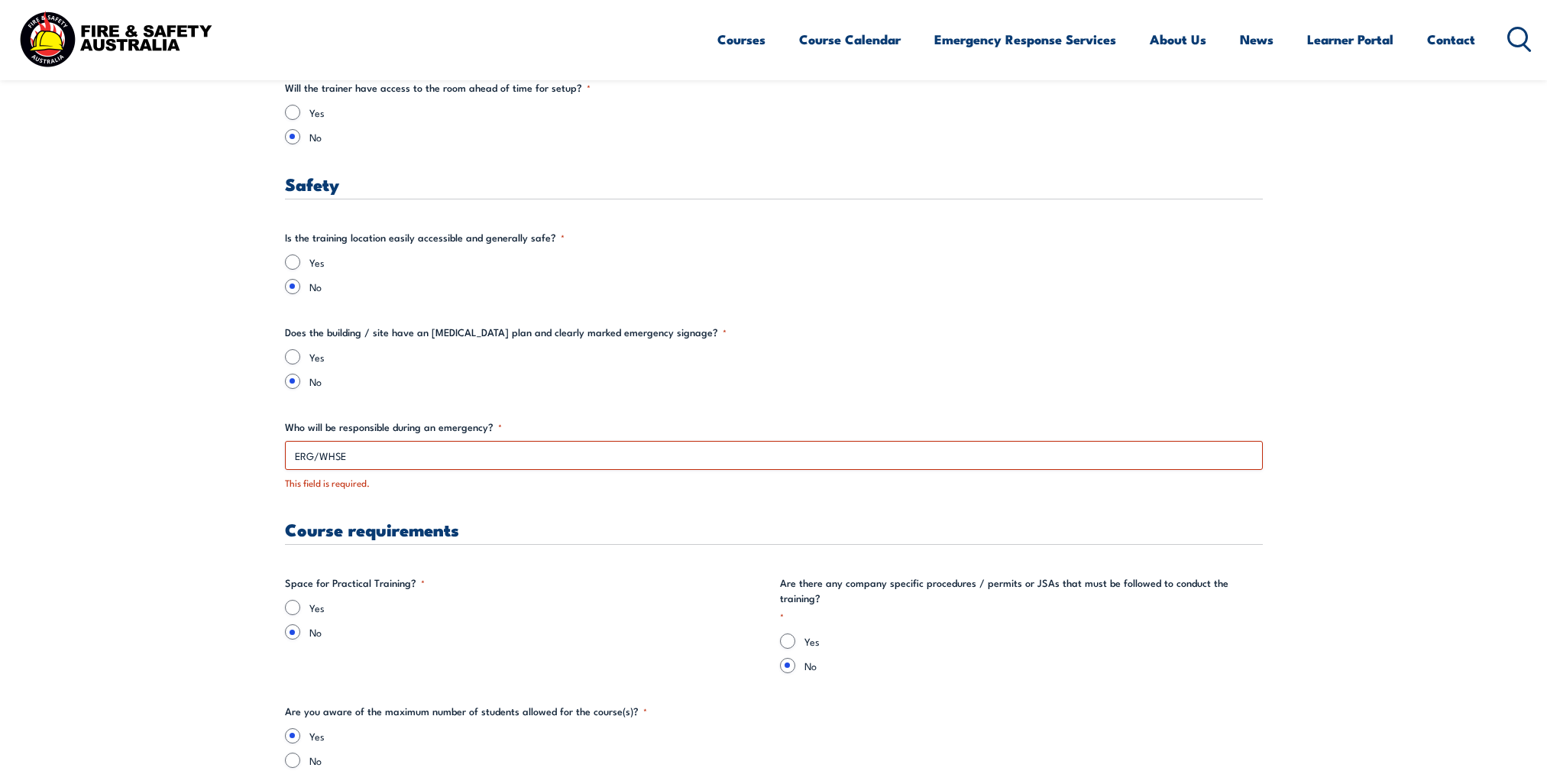
click at [784, 318] on div "Training details Client Details (Booker) Rhys Pelliccione Training Address Stre…" at bounding box center [774, 225] width 977 height 4301
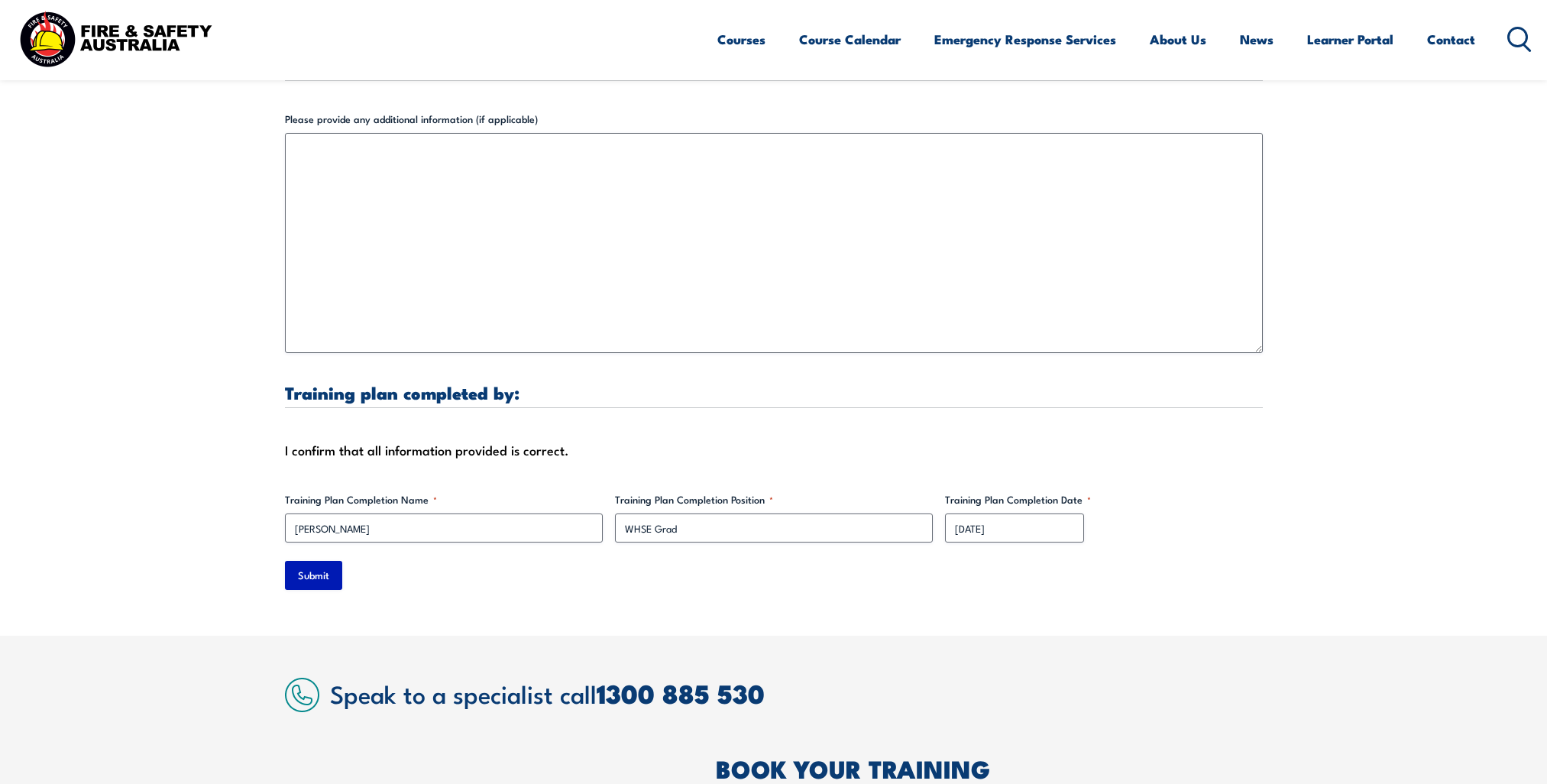
scroll to position [4813, 0]
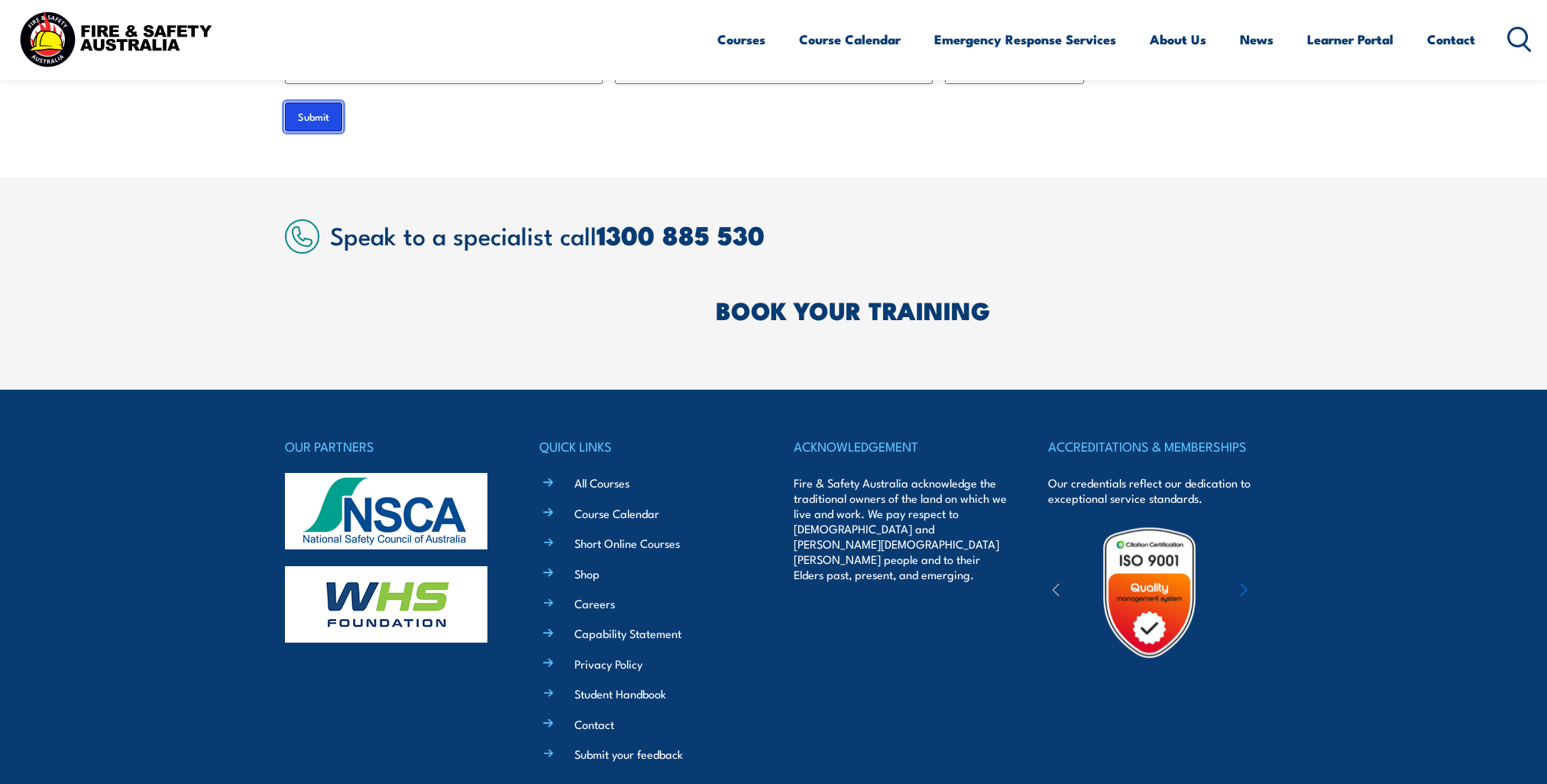
click at [331, 102] on input "Submit" at bounding box center [313, 116] width 57 height 29
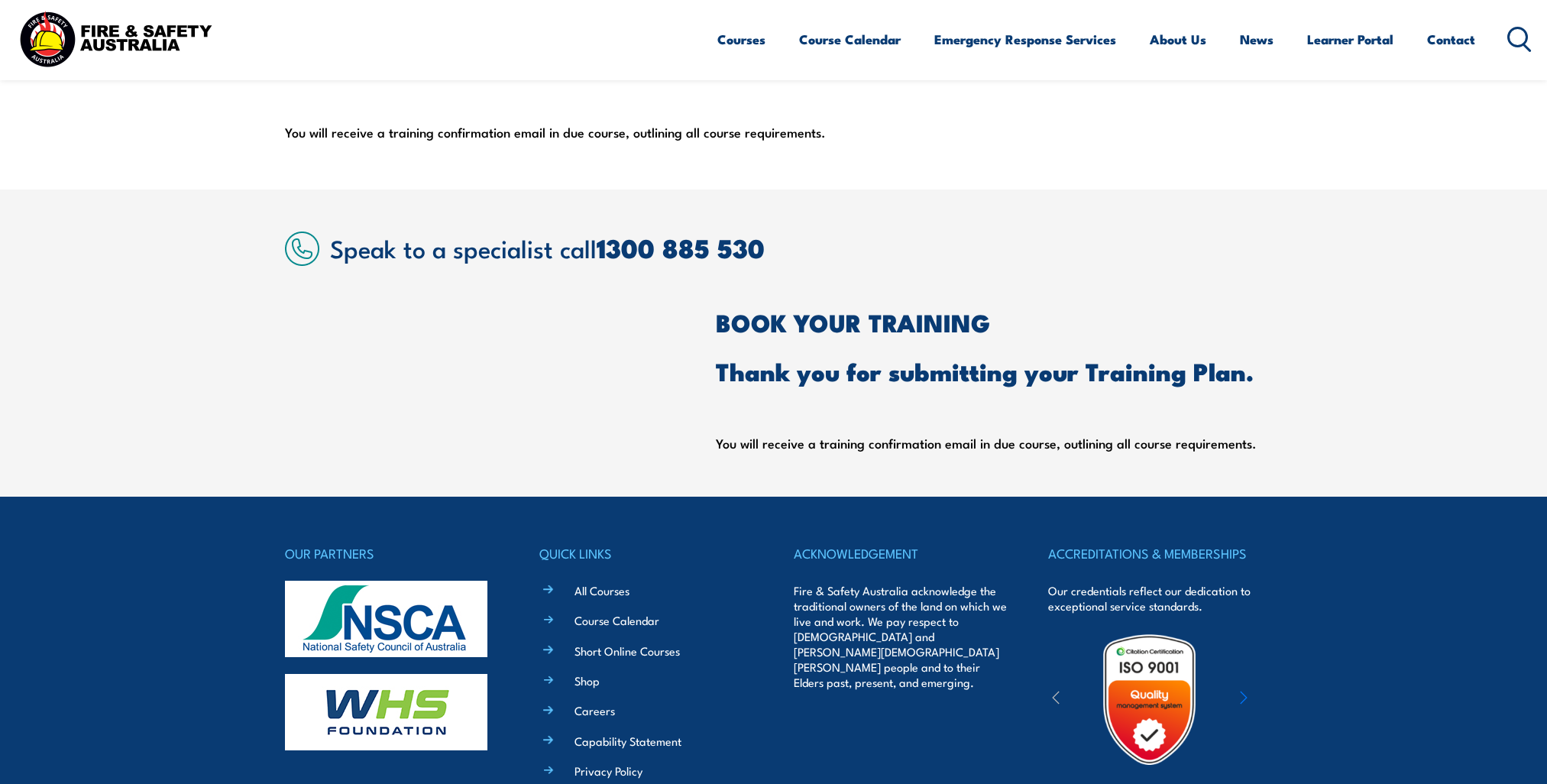
scroll to position [0, 0]
